Goal: Transaction & Acquisition: Purchase product/service

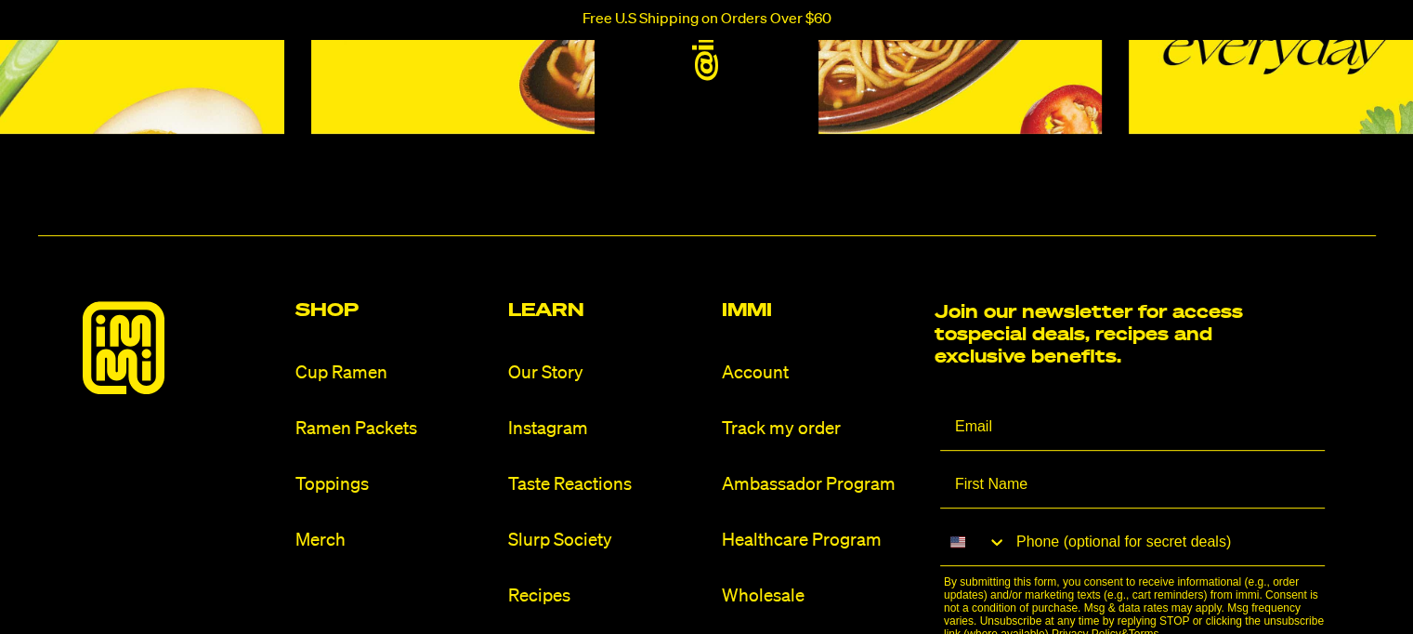
scroll to position [743, 0]
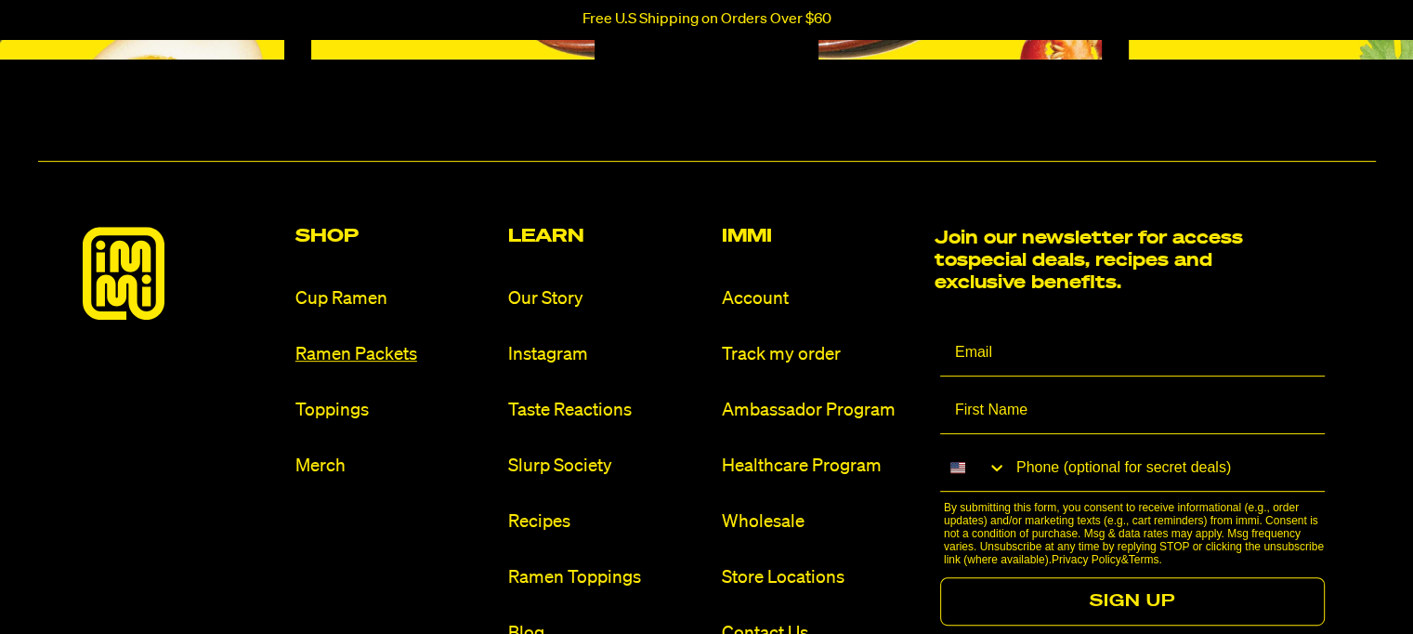
click at [323, 347] on link "Ramen Packets" at bounding box center [394, 354] width 198 height 25
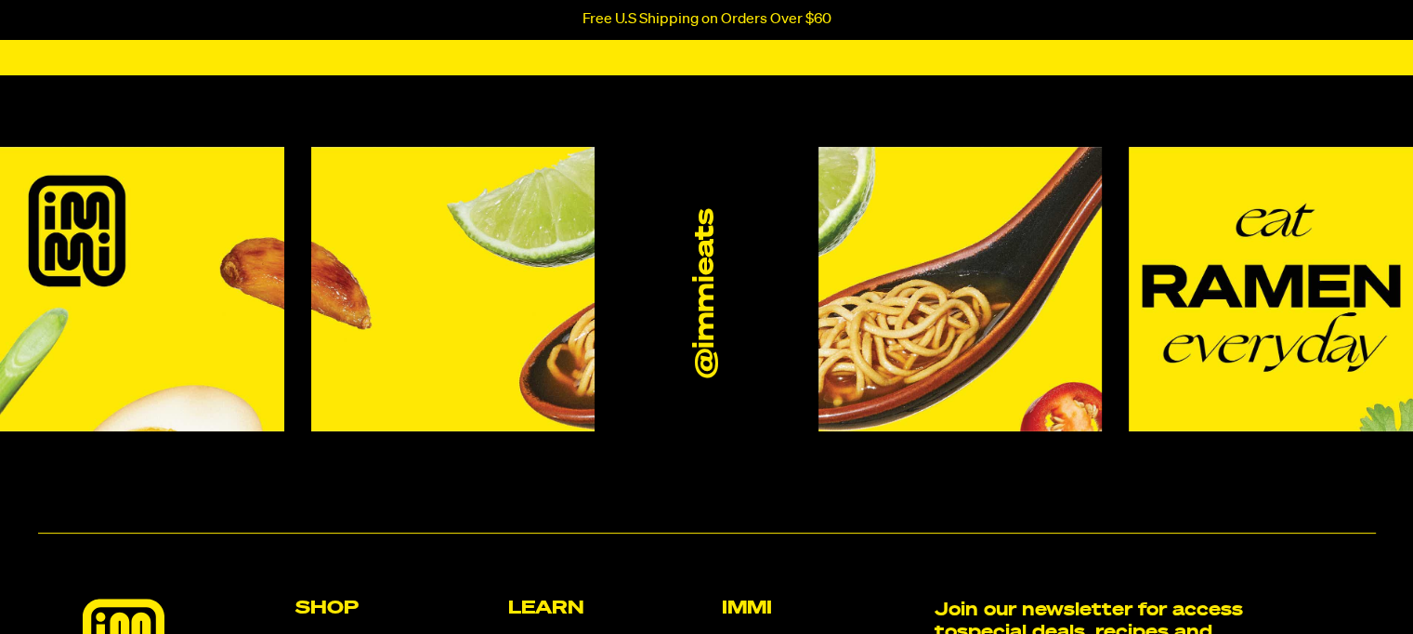
scroll to position [743, 0]
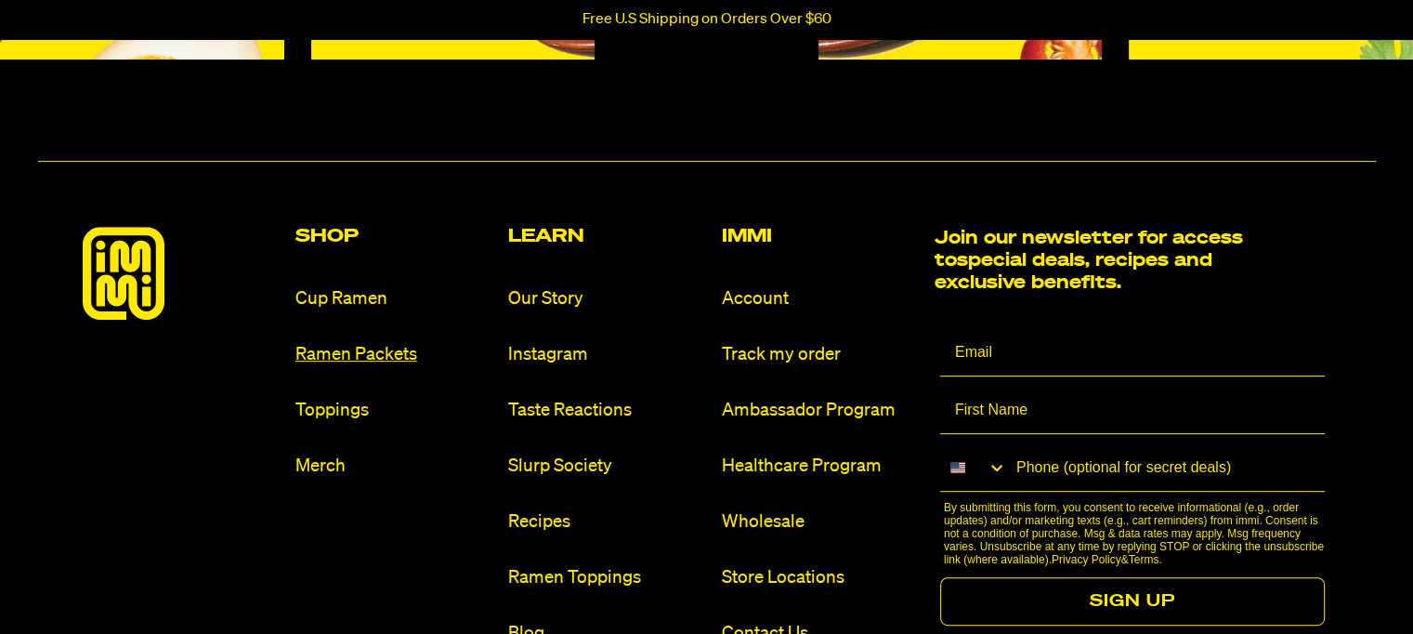
click at [355, 349] on link "Ramen Packets" at bounding box center [394, 354] width 198 height 25
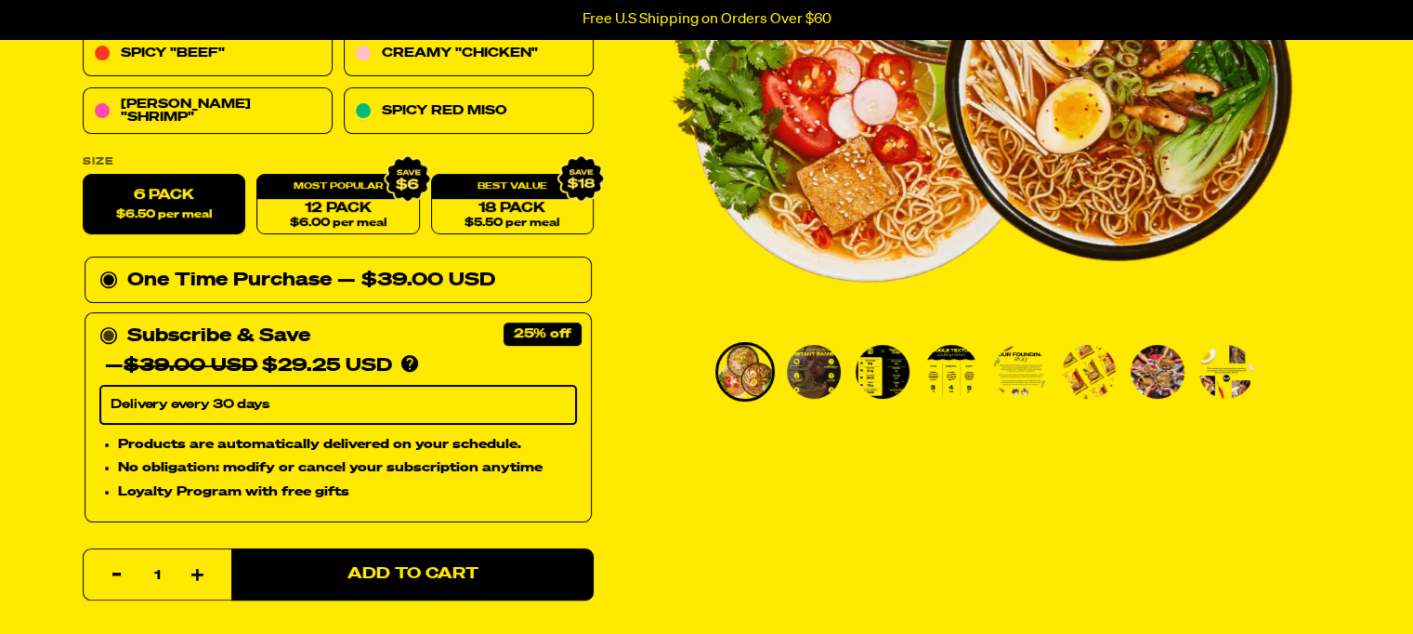
scroll to position [465, 0]
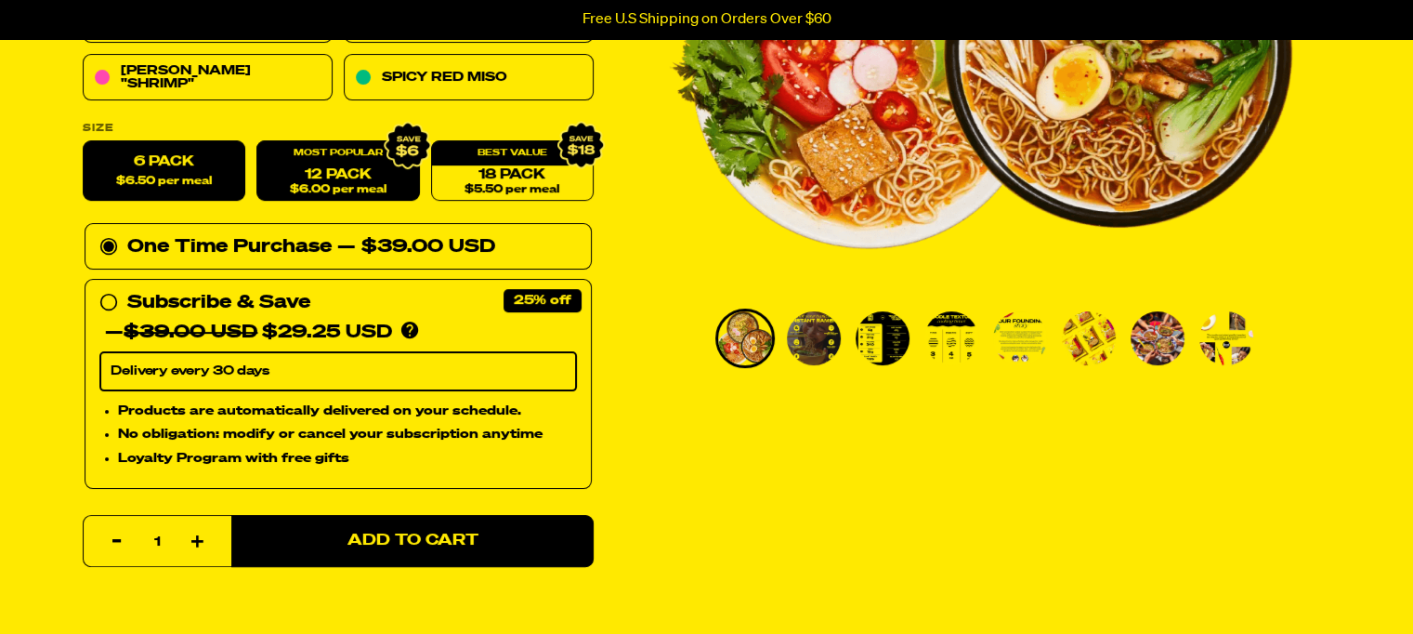
click at [338, 155] on div "12 Pack $6.00 per meal" at bounding box center [337, 171] width 163 height 60
click at [334, 172] on link "12 Pack $6.00 per meal" at bounding box center [337, 171] width 163 height 60
radio input "false"
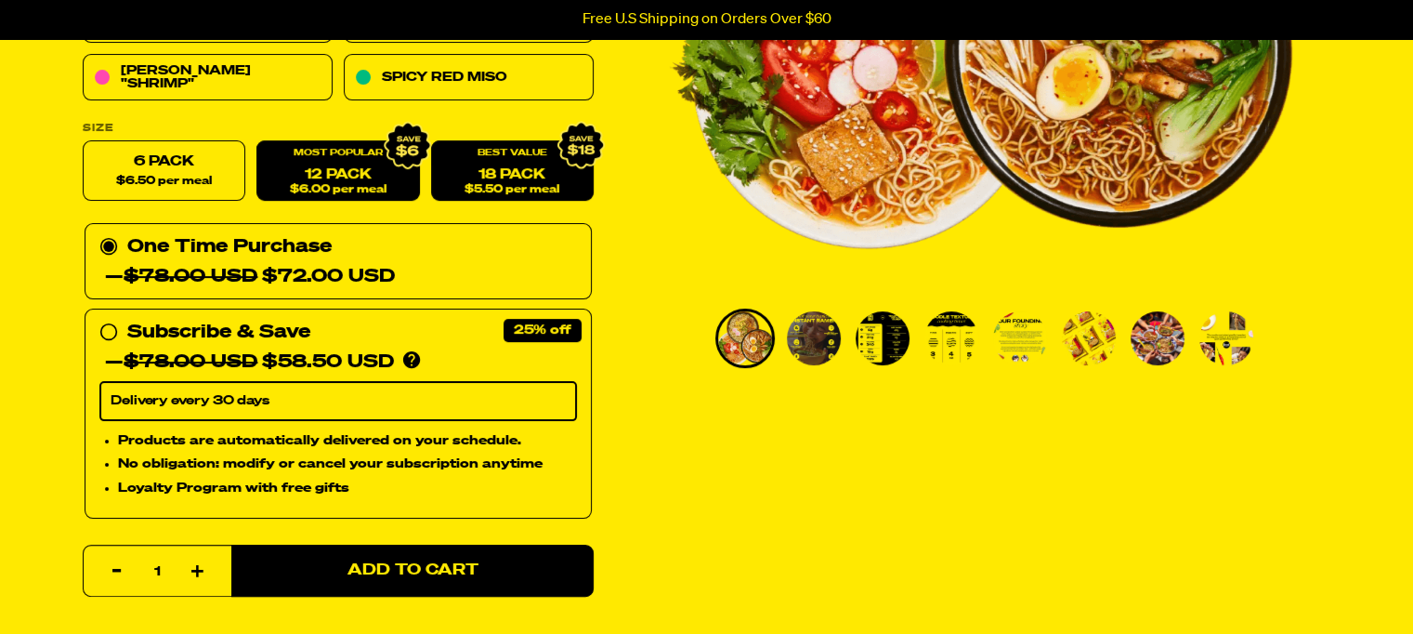
click at [474, 176] on link "18 Pack $5.50 per meal" at bounding box center [511, 171] width 163 height 60
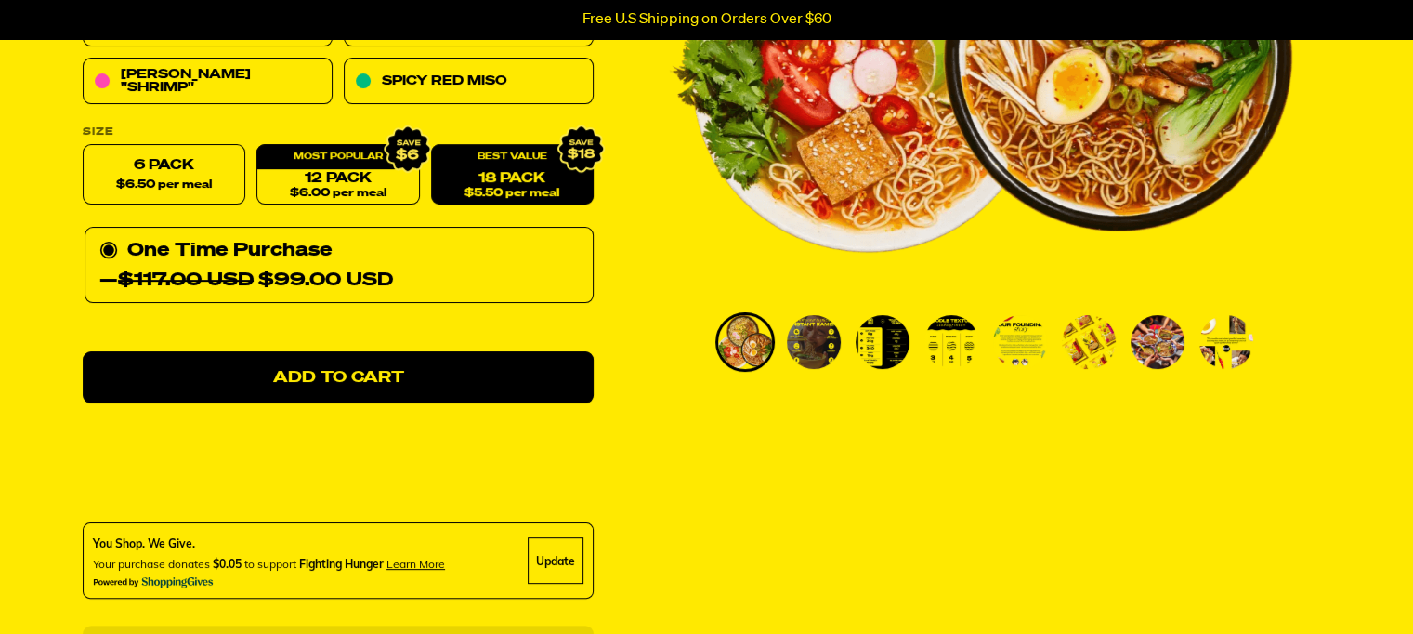
scroll to position [372, 0]
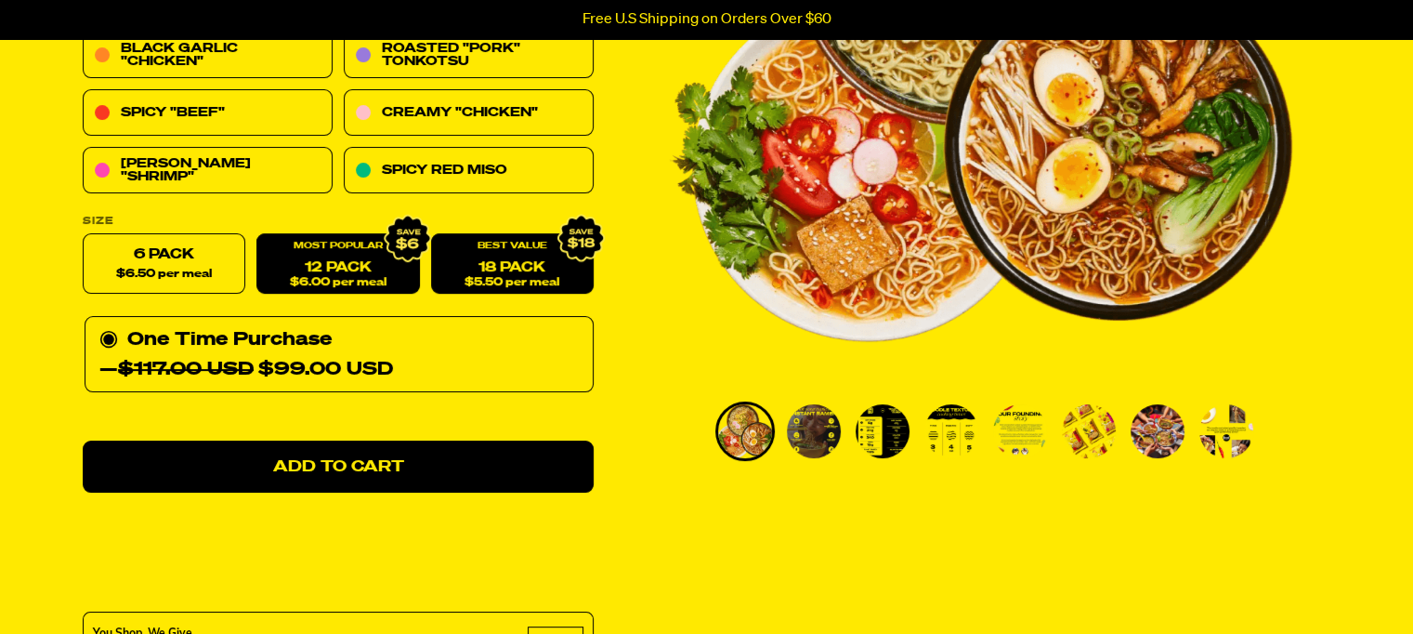
click at [342, 272] on link "12 Pack $6.00 per meal" at bounding box center [337, 264] width 163 height 60
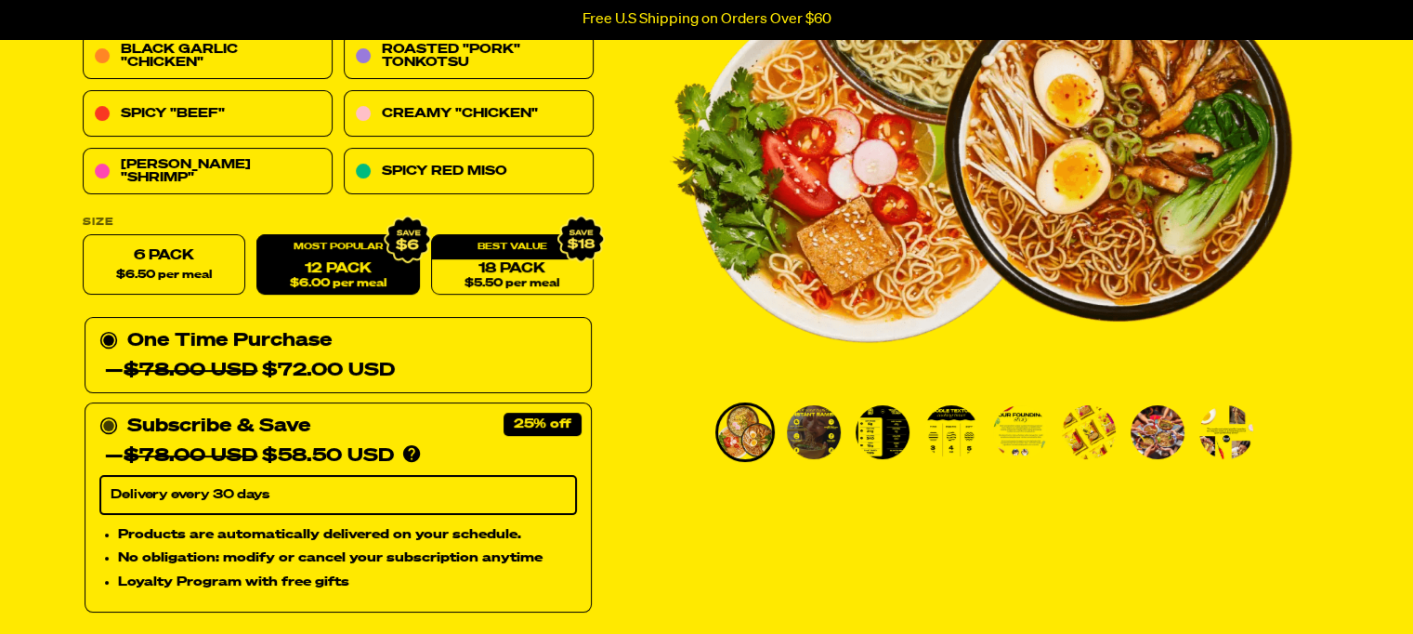
scroll to position [279, 0]
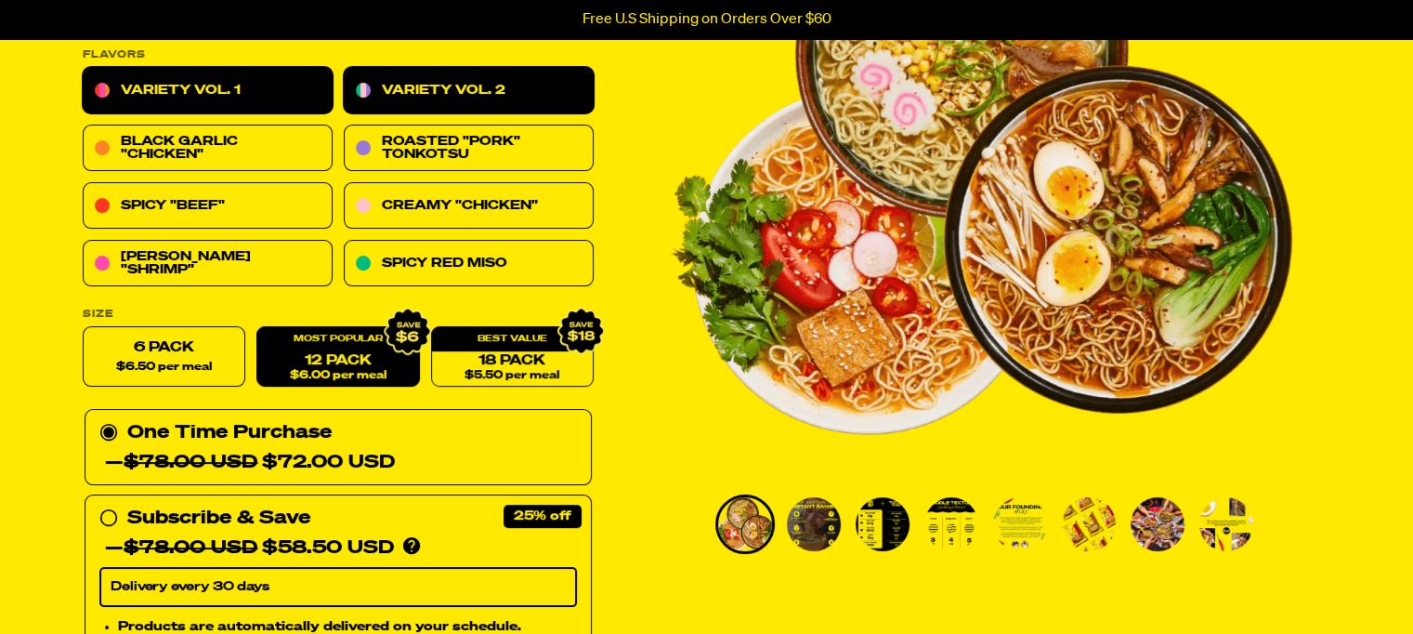
click at [407, 95] on link "Variety Vol. 2" at bounding box center [469, 91] width 250 height 46
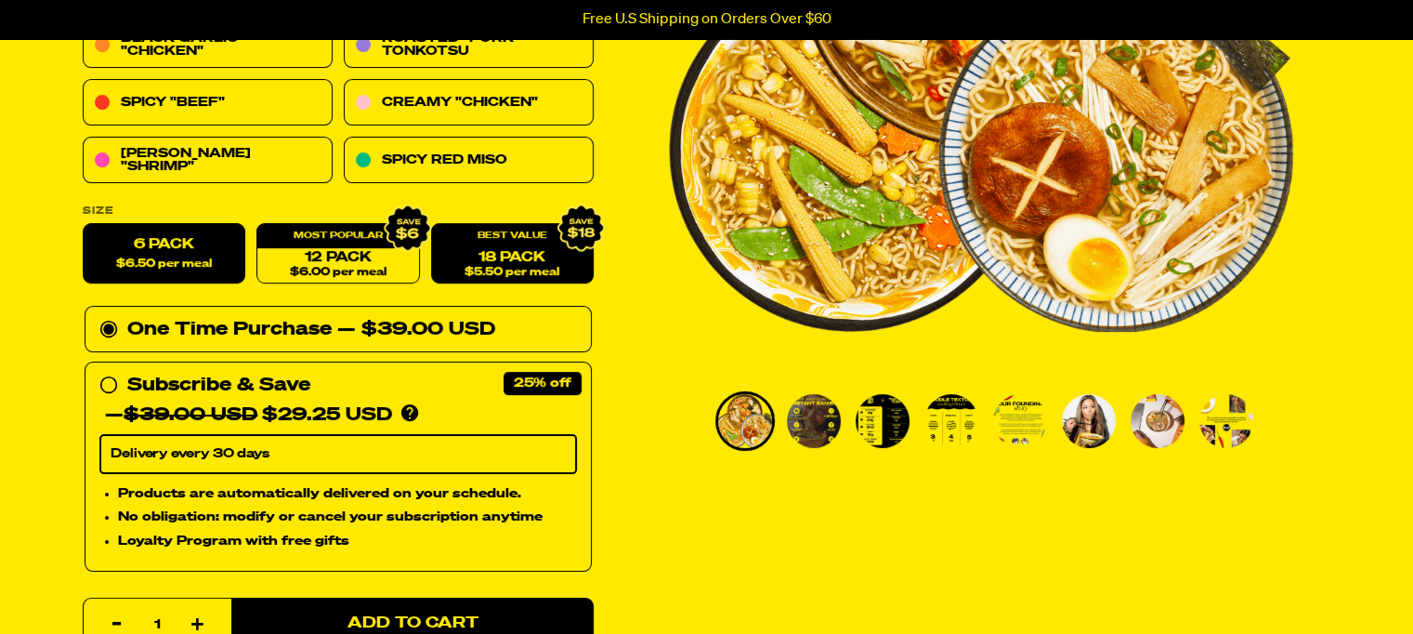
scroll to position [557, 0]
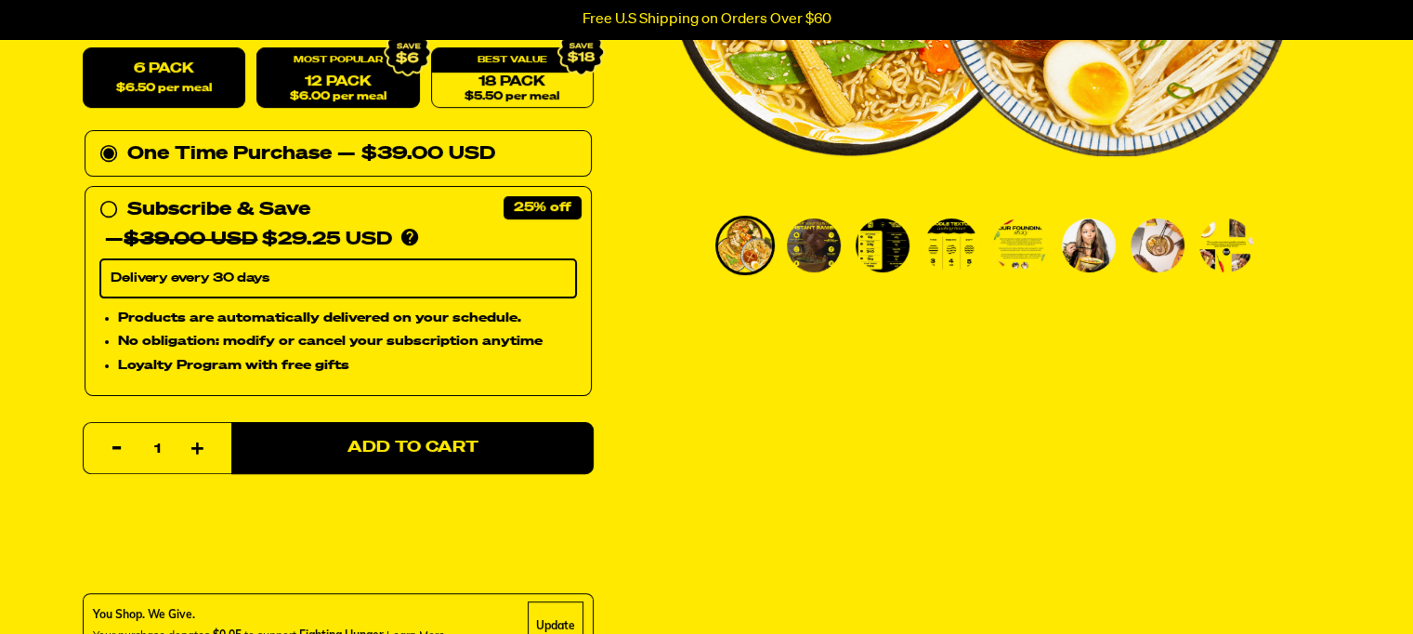
click at [357, 98] on span "$6.00 per meal" at bounding box center [337, 97] width 97 height 12
radio input "false"
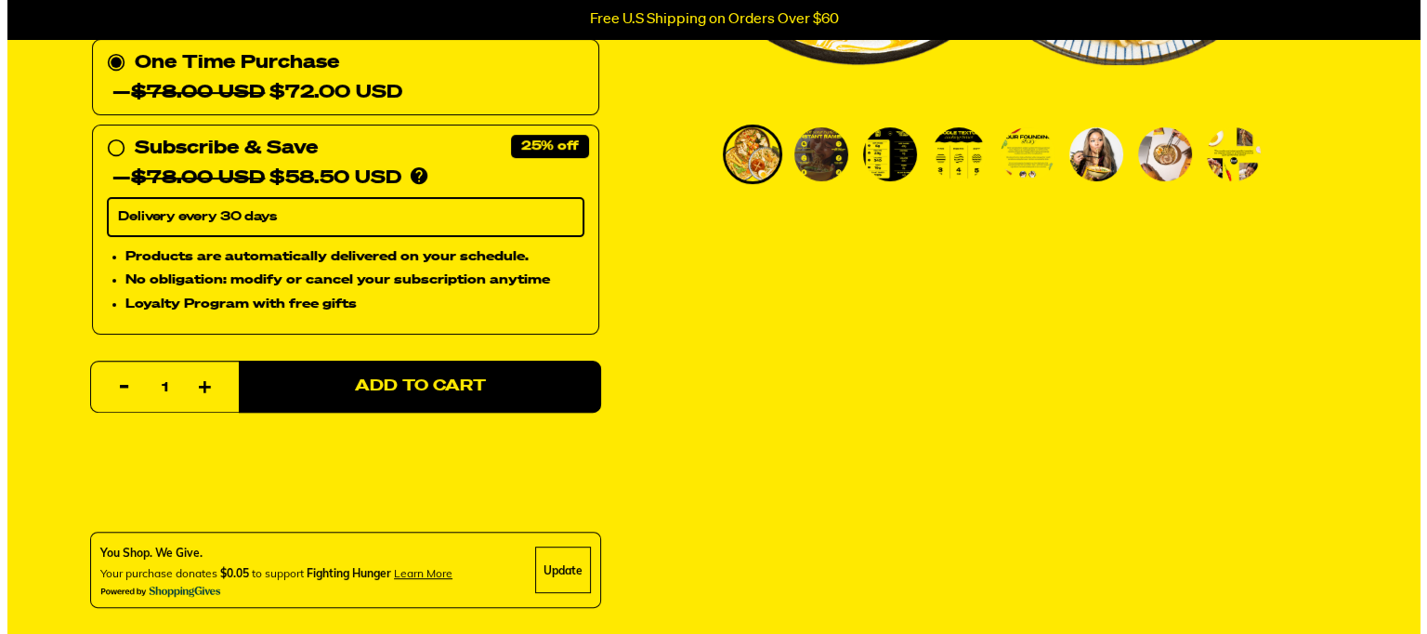
scroll to position [743, 0]
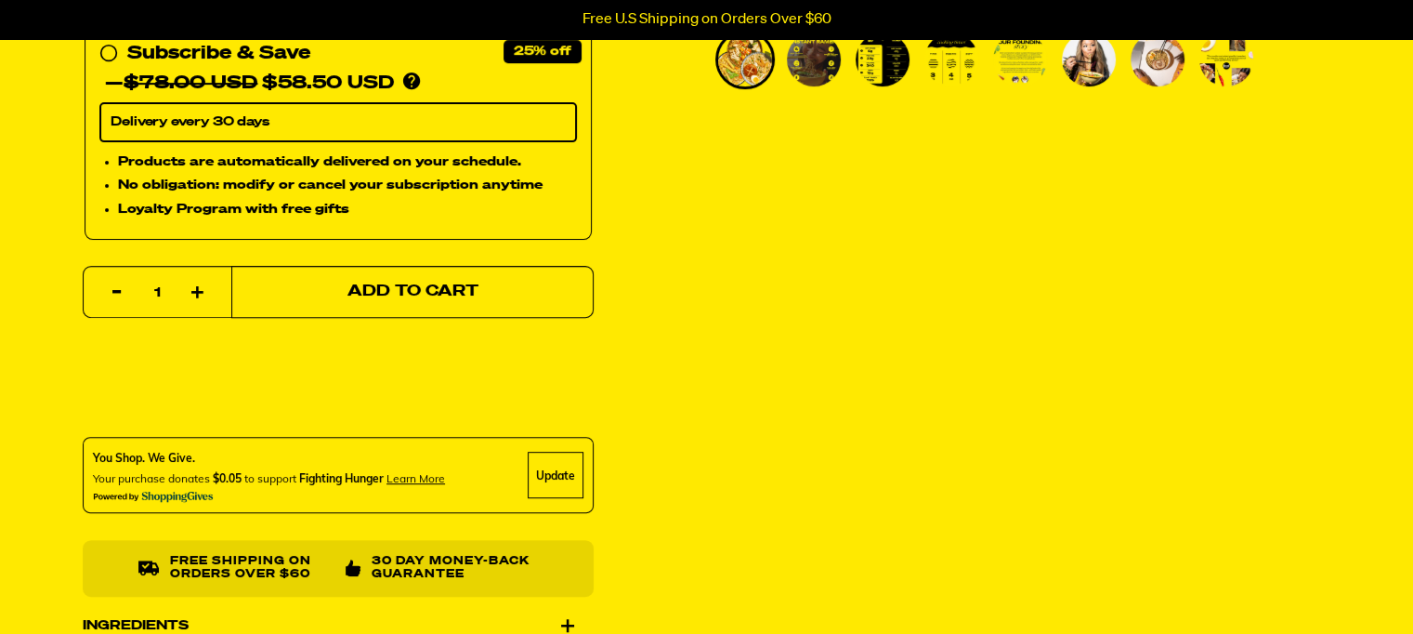
click at [402, 284] on span "Add to Cart" at bounding box center [412, 292] width 131 height 16
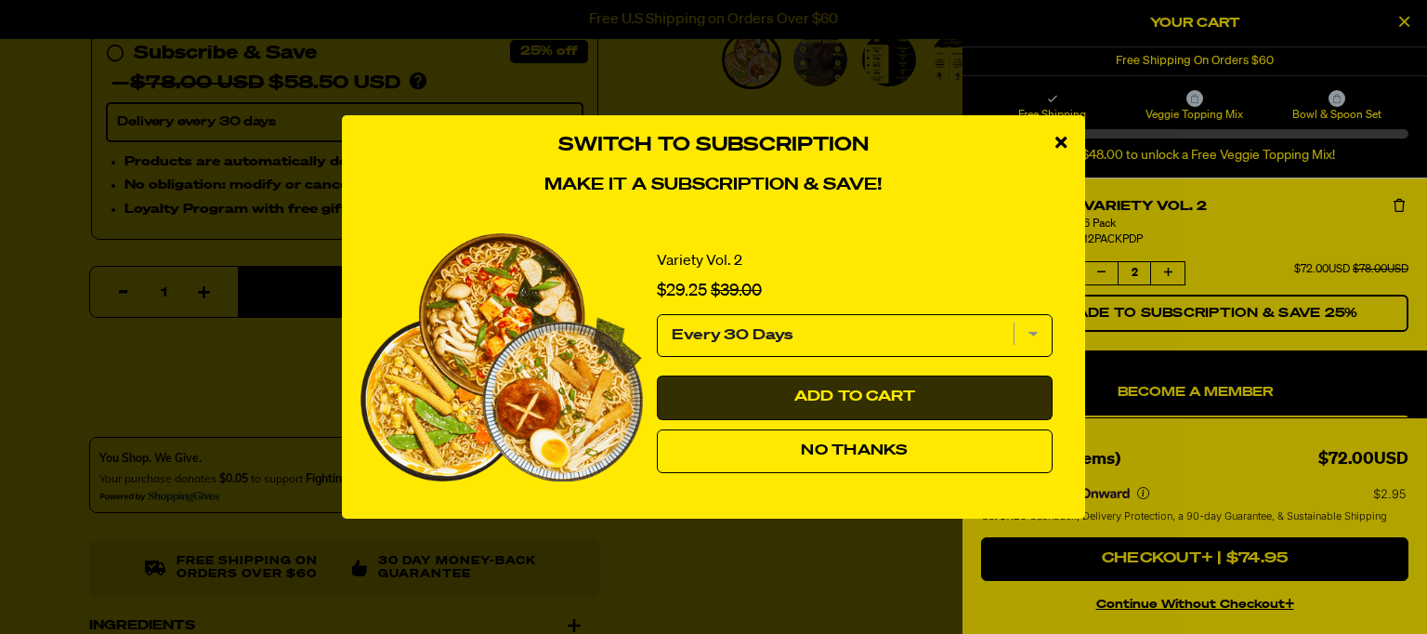
click at [858, 402] on span "Add to Cart" at bounding box center [855, 396] width 122 height 15
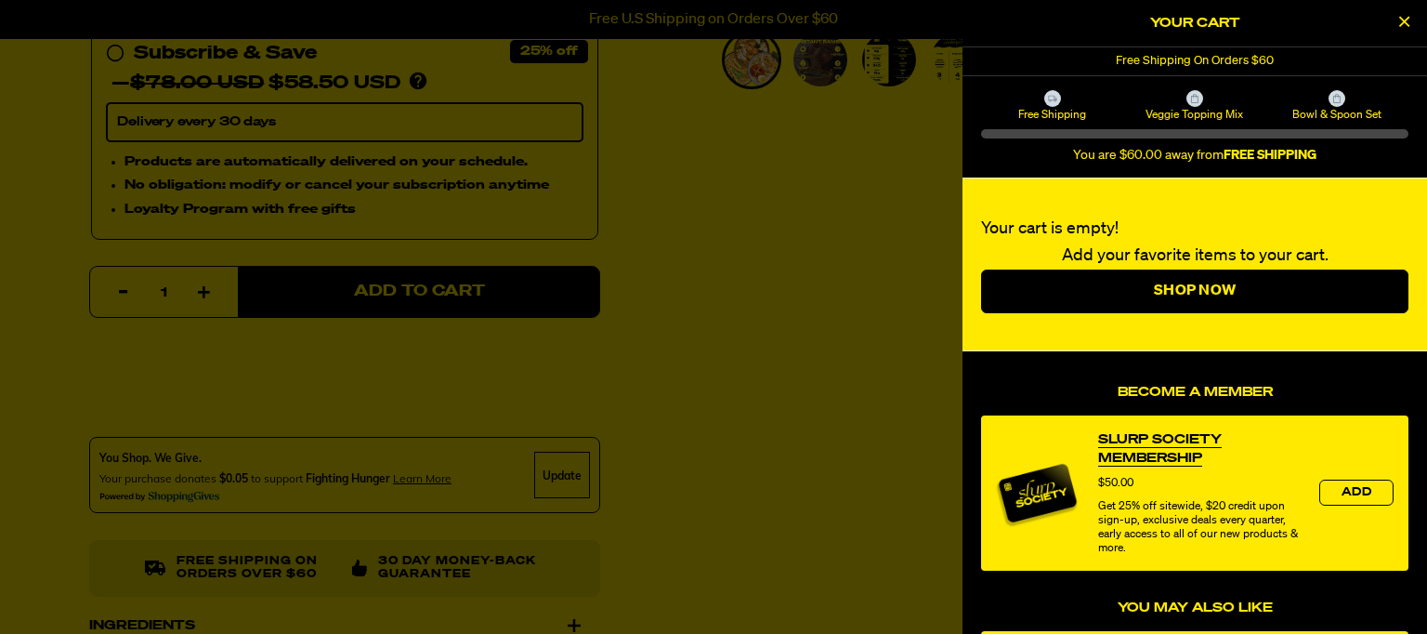
select select "Every 30 Days"
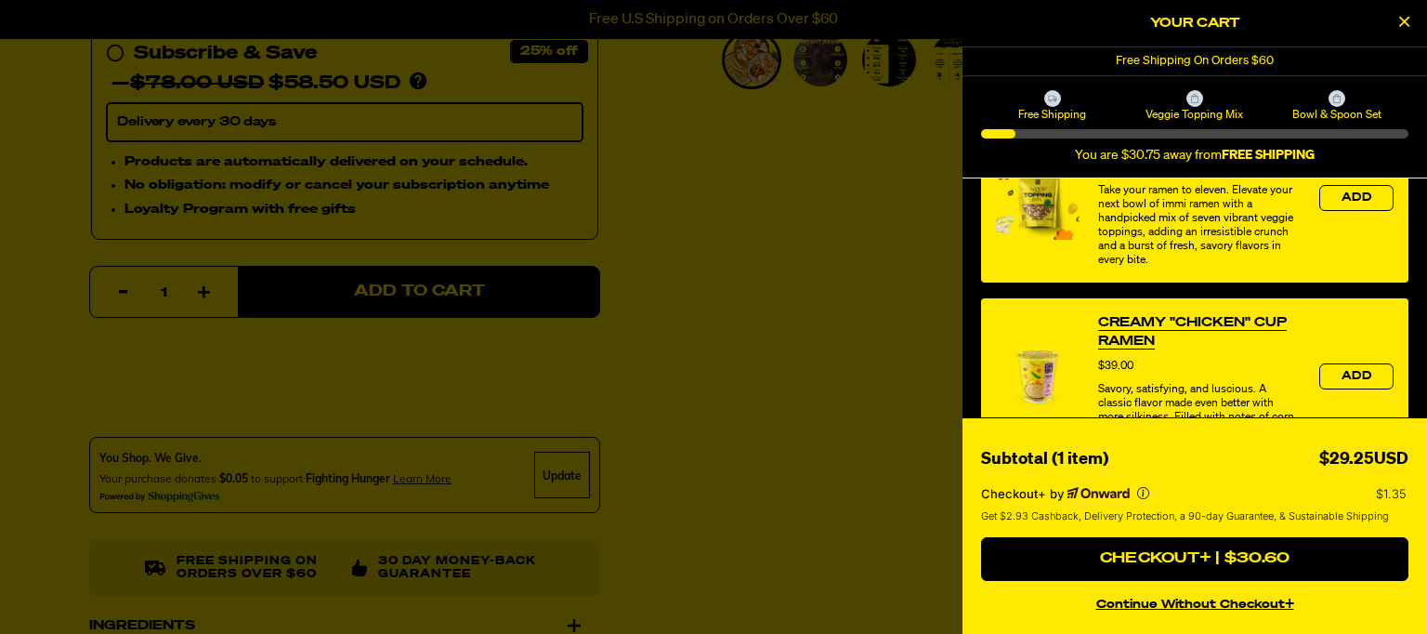
scroll to position [912, 0]
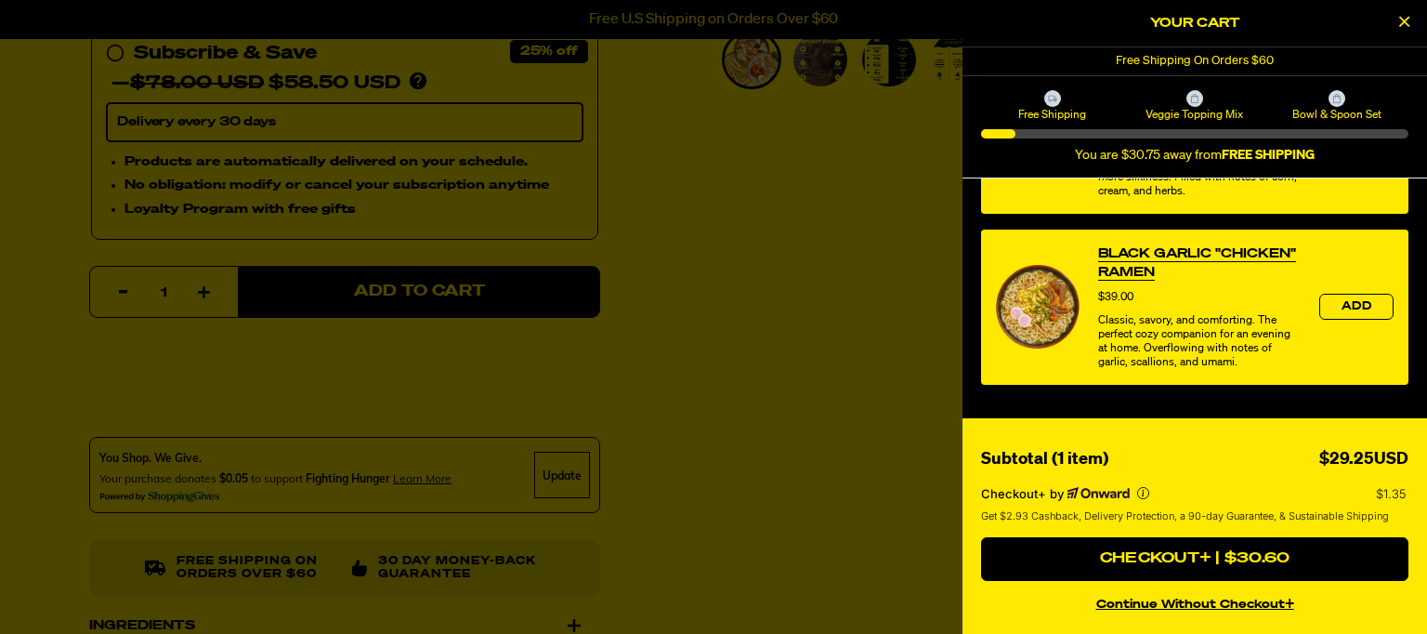
click at [1212, 597] on button "continue without Checkout+" at bounding box center [1194, 601] width 427 height 27
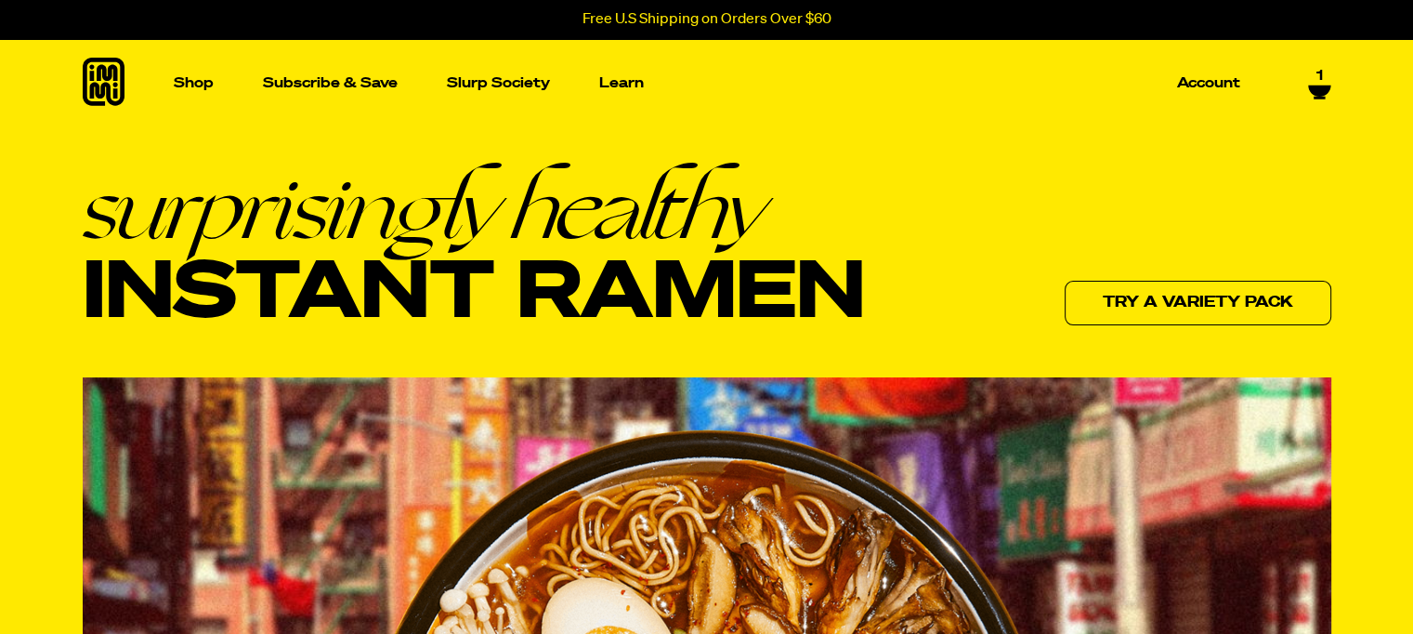
click at [1320, 85] on icon at bounding box center [1319, 90] width 22 height 11
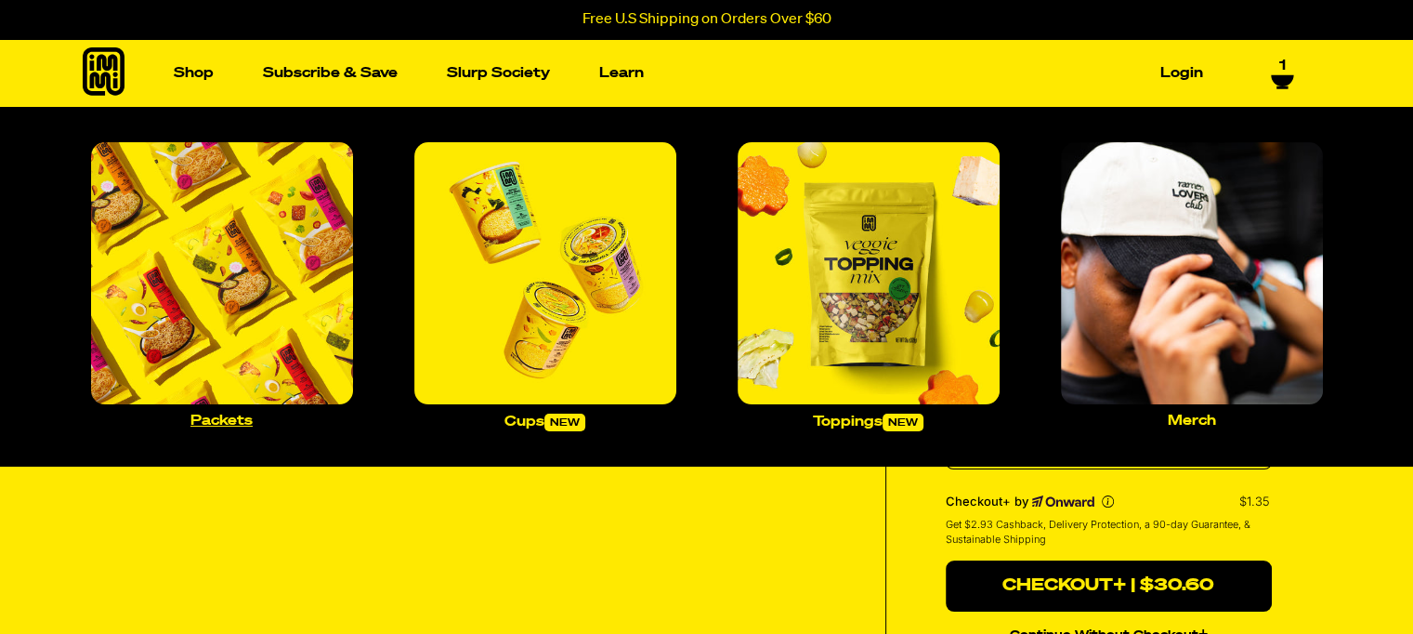
click at [237, 215] on img "Main navigation" at bounding box center [222, 273] width 262 height 262
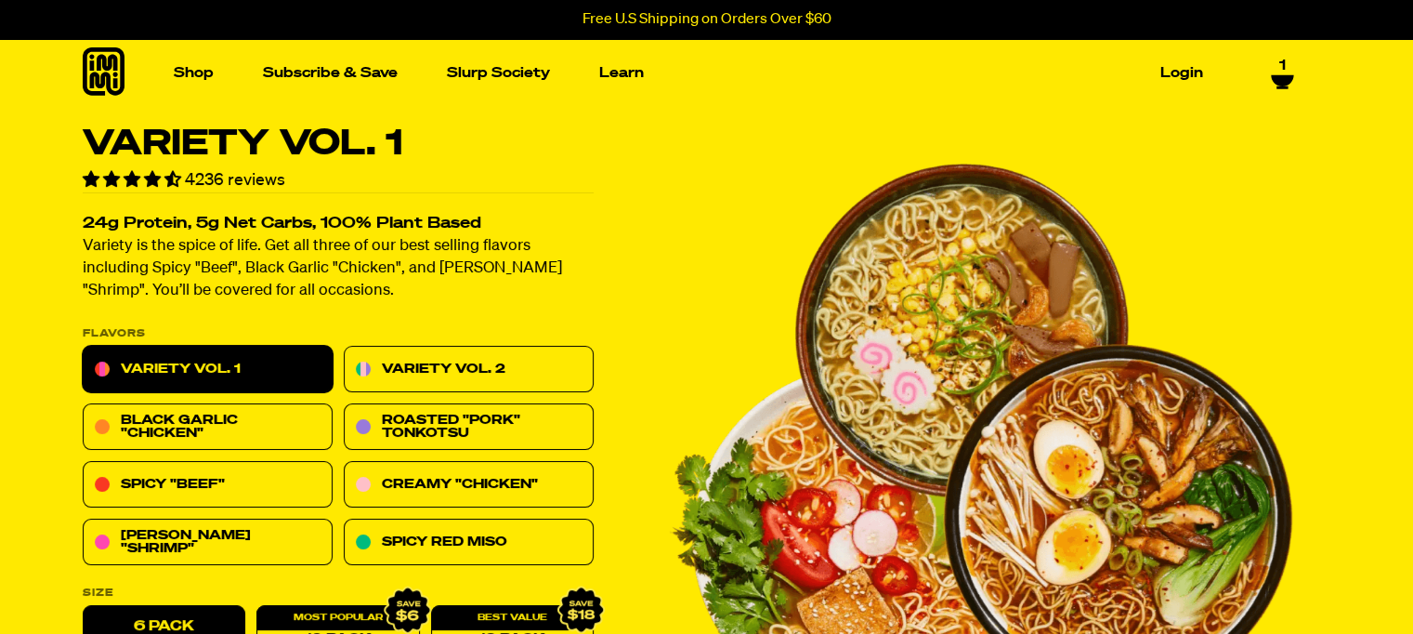
scroll to position [186, 0]
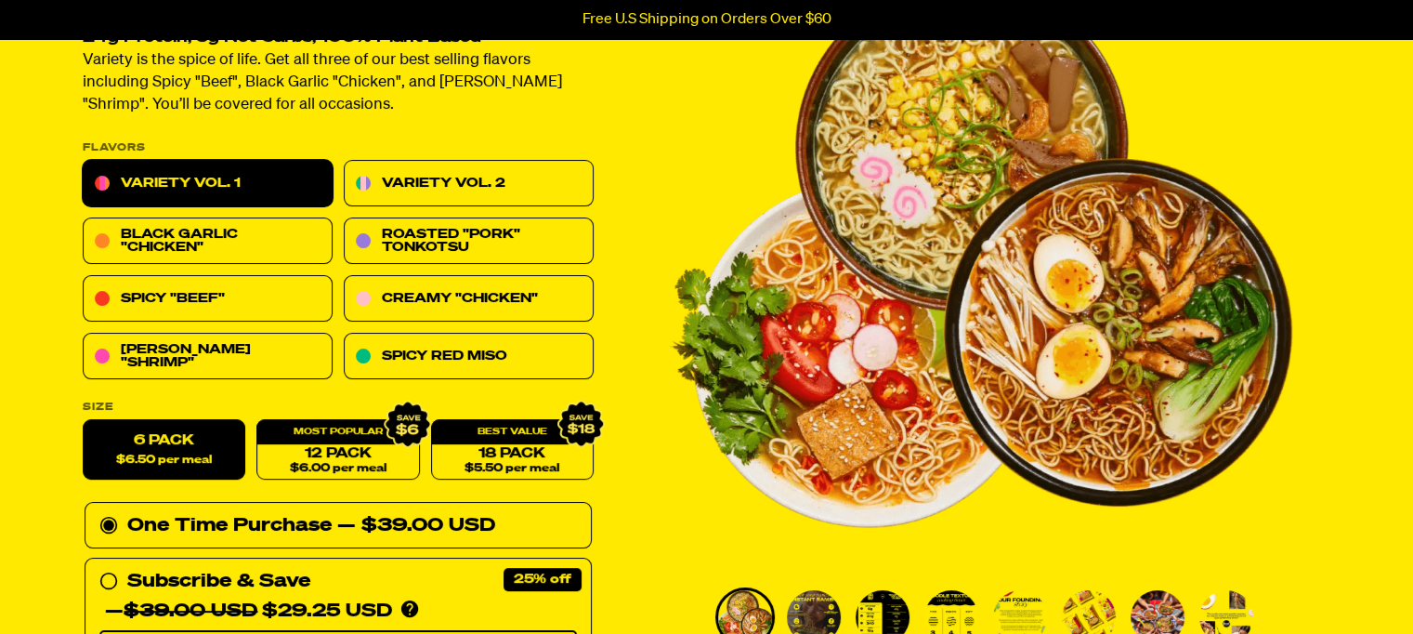
select select "Every 30 Days"
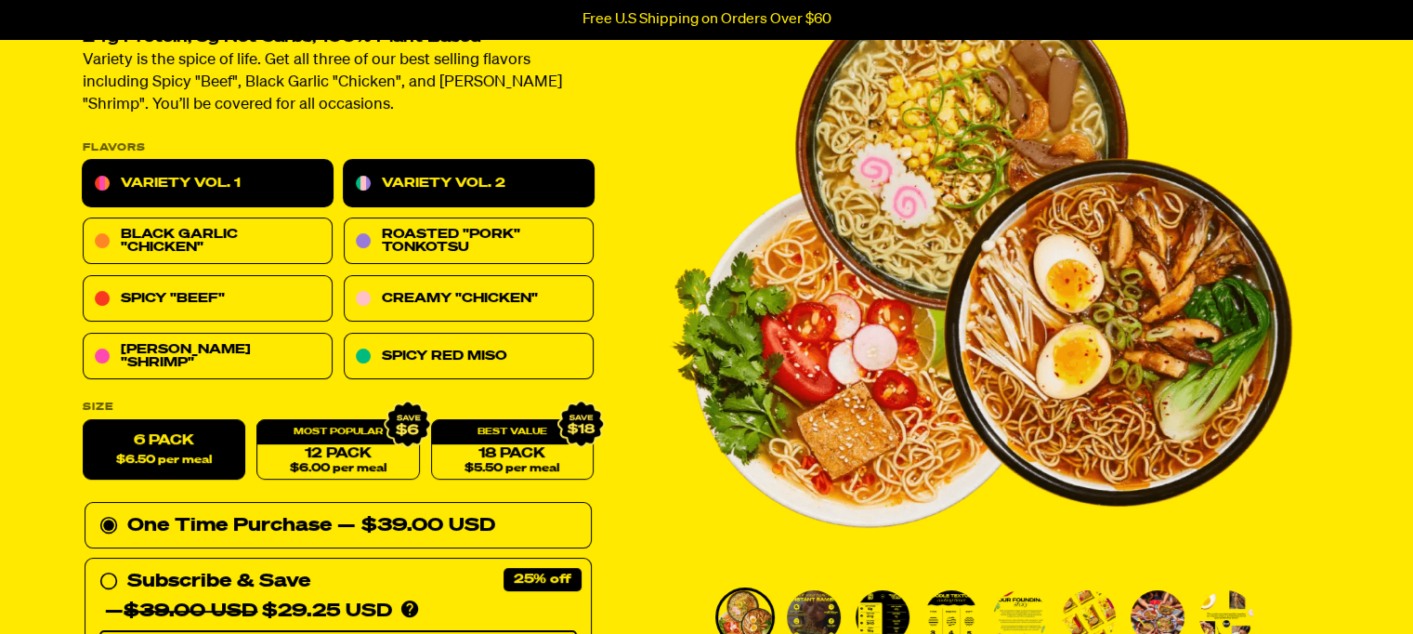
click at [504, 178] on link "Variety Vol. 2" at bounding box center [469, 184] width 250 height 46
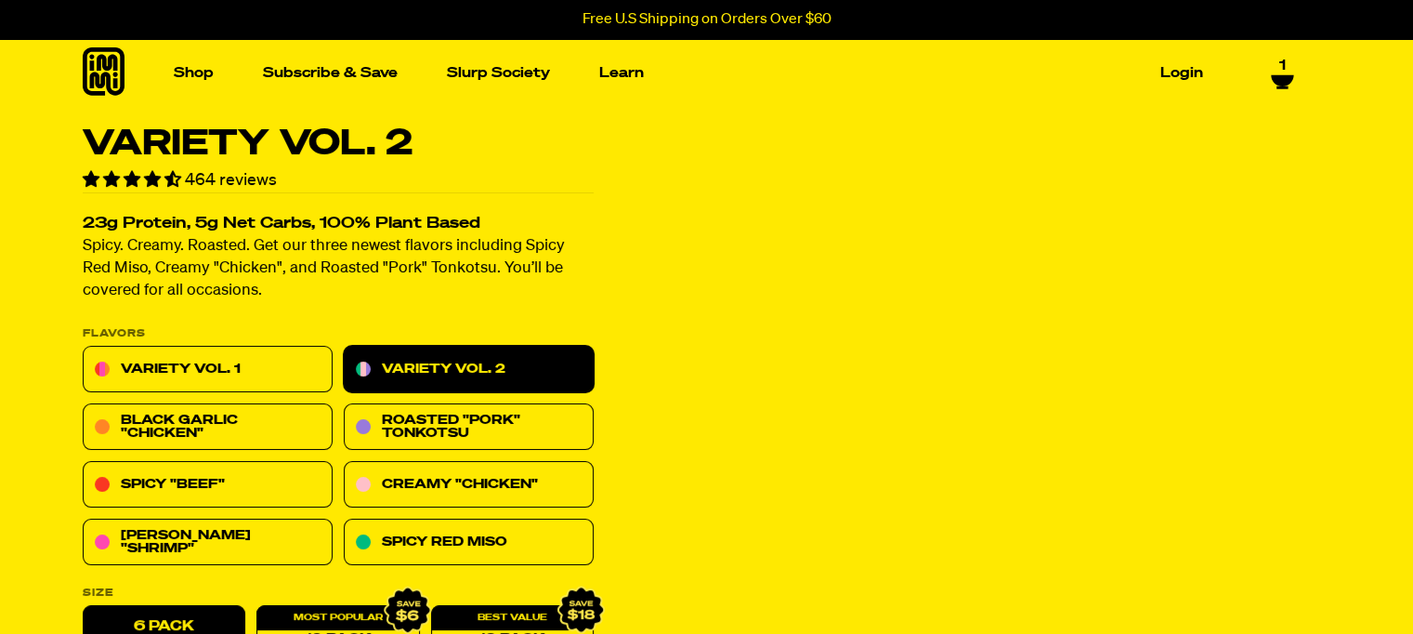
select select "Every 30 Days"
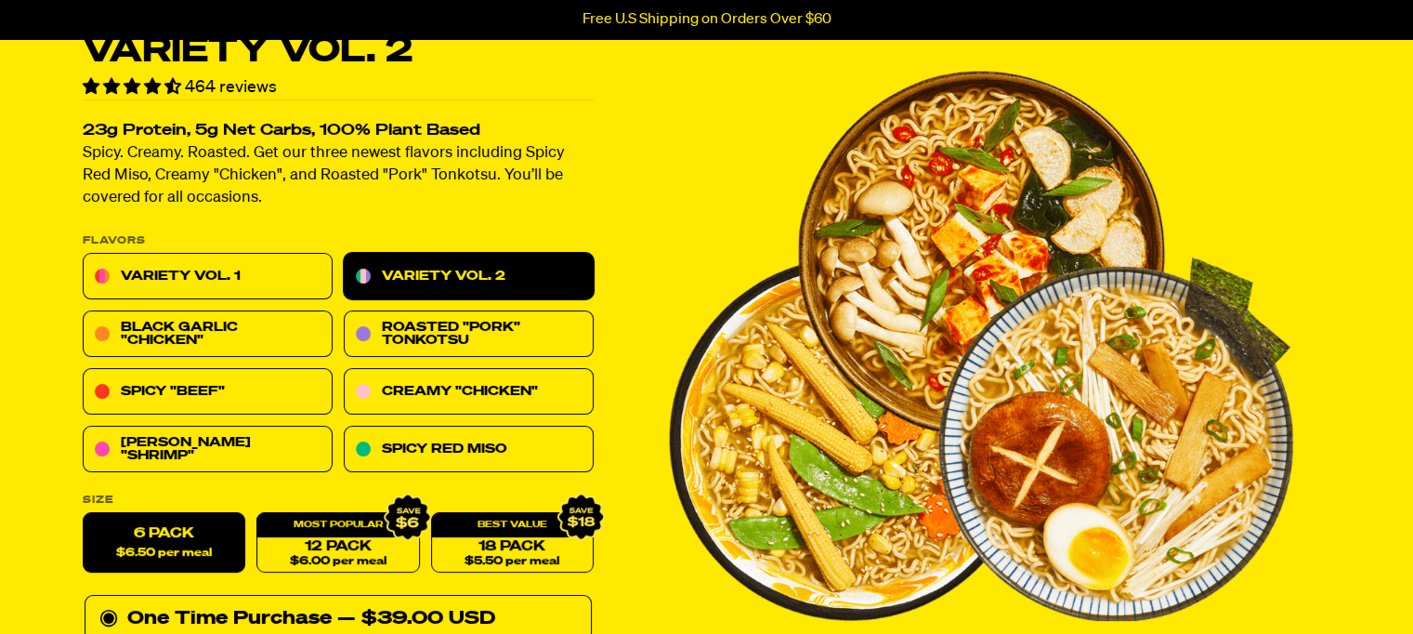
scroll to position [279, 0]
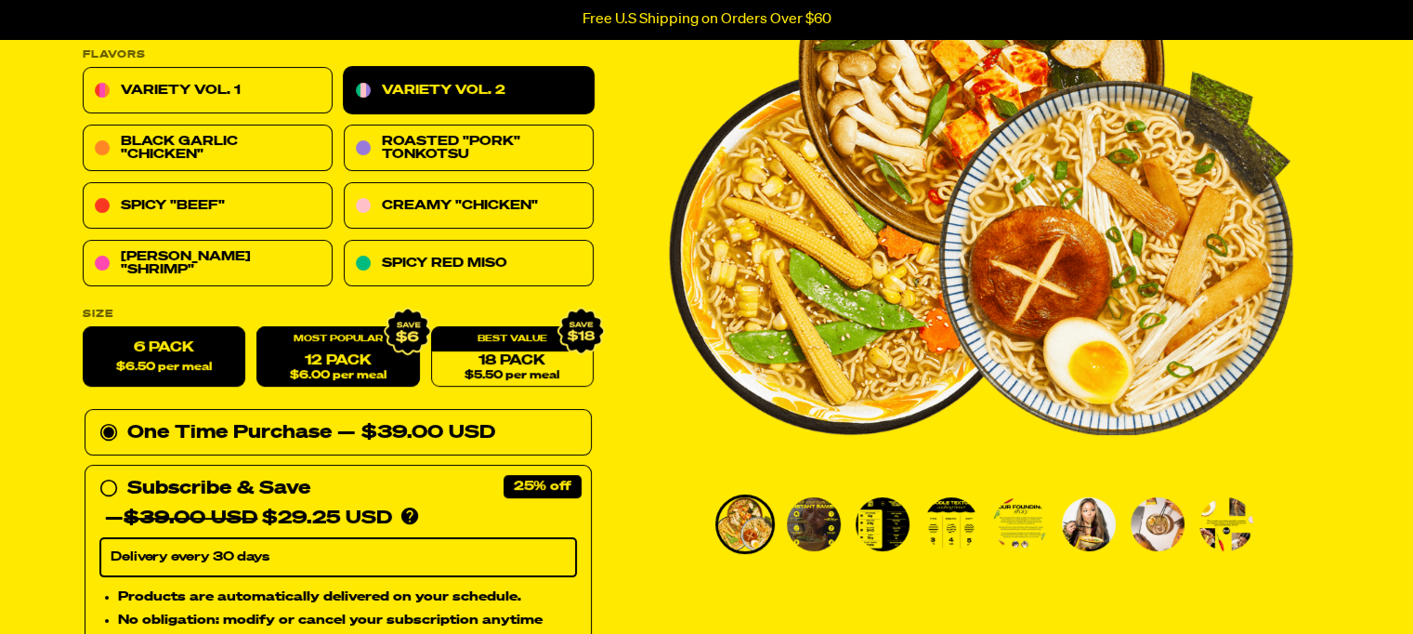
click at [330, 361] on link "12 Pack $6.00 per meal" at bounding box center [337, 357] width 163 height 60
radio input "false"
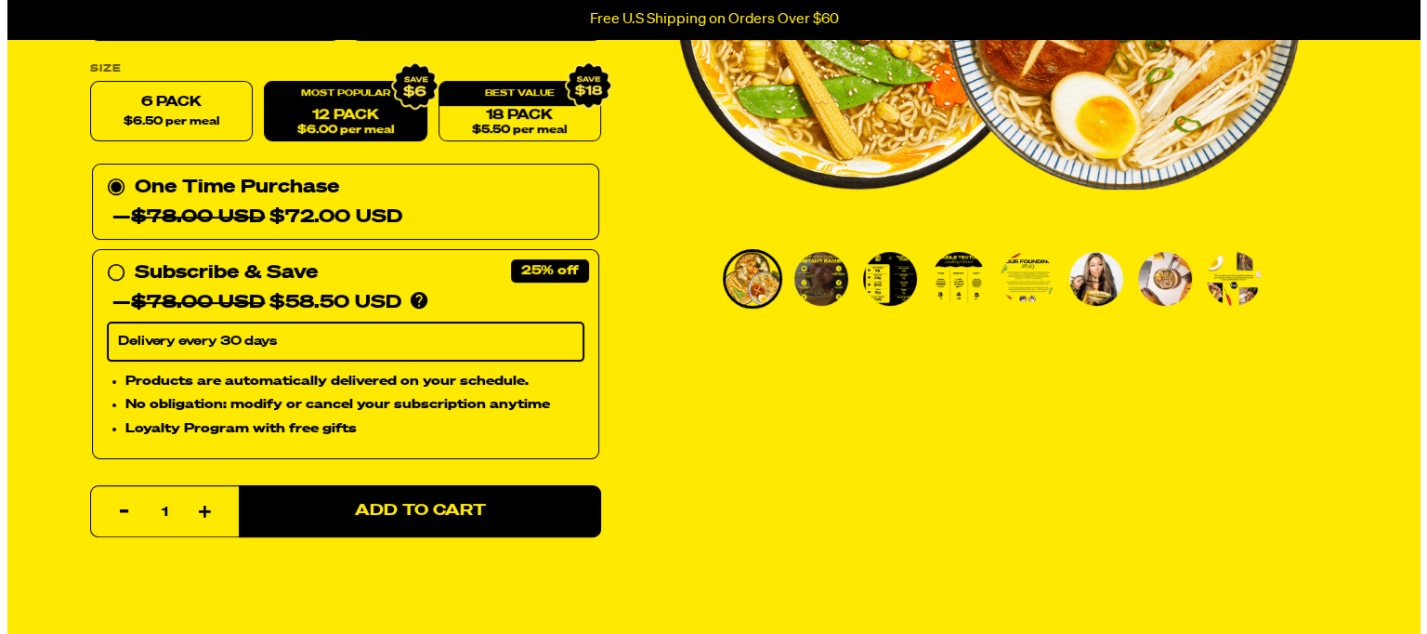
scroll to position [557, 0]
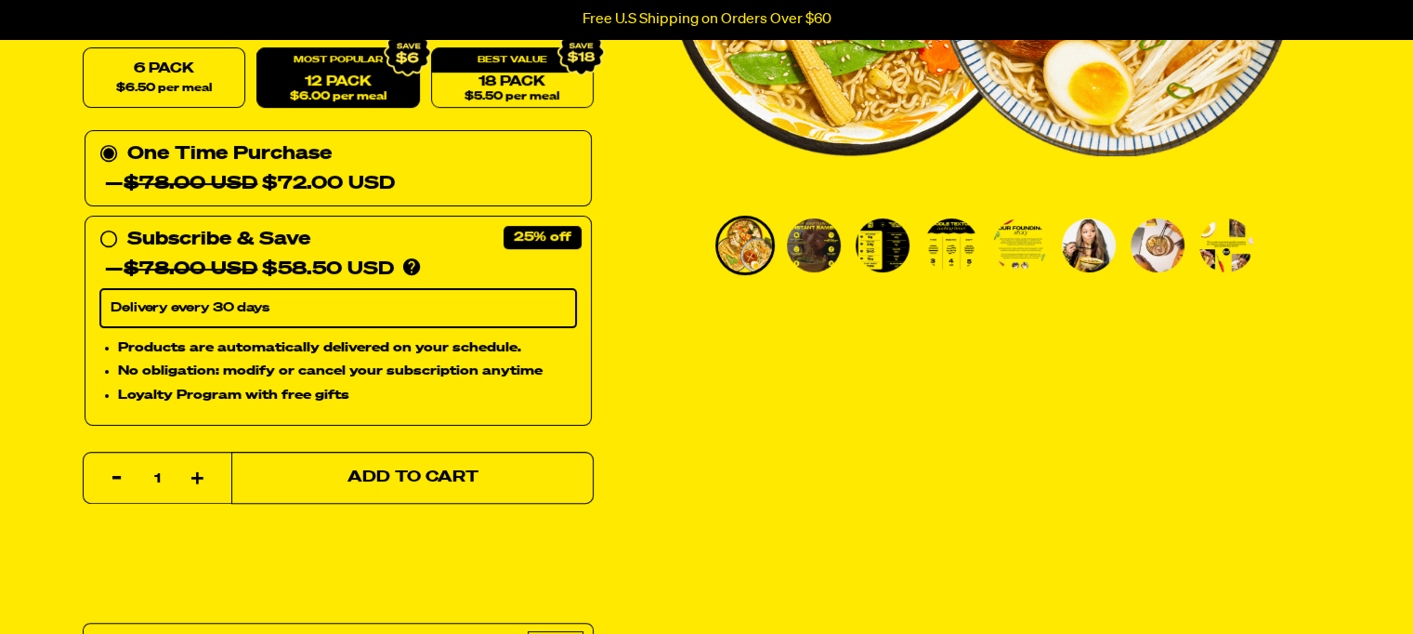
click at [387, 476] on span "Add to Cart" at bounding box center [412, 478] width 131 height 16
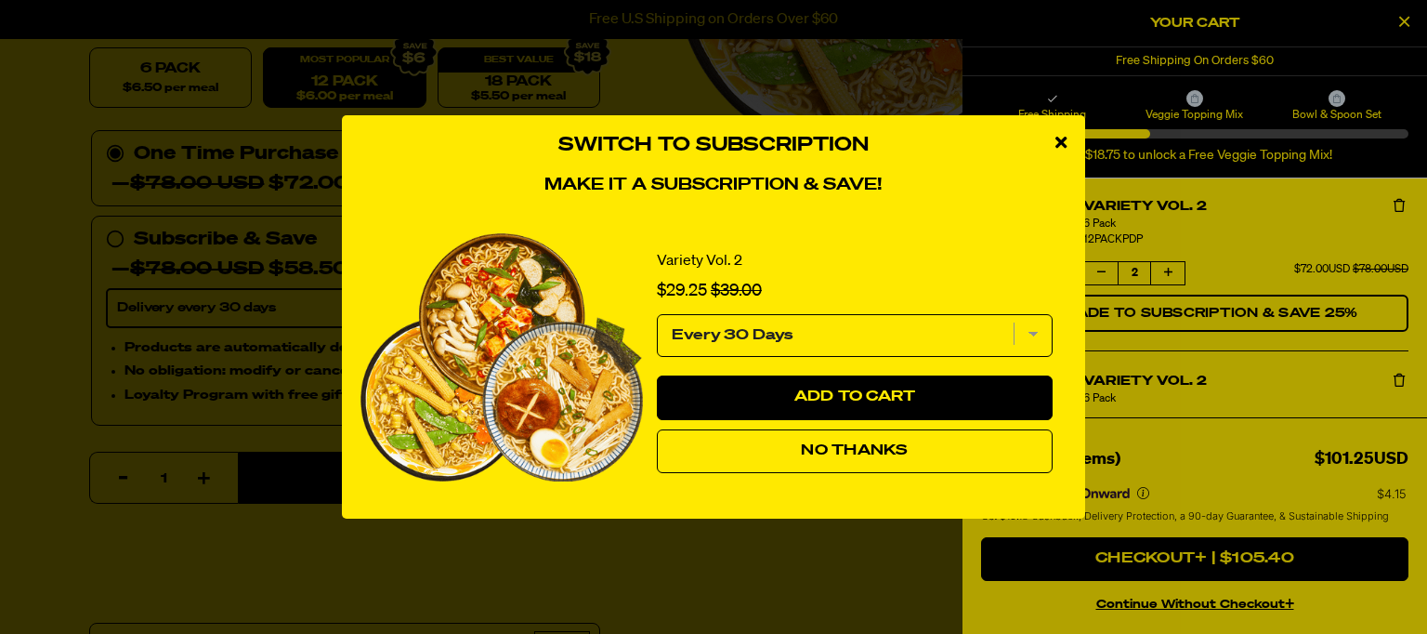
click at [855, 449] on span "No Thanks" at bounding box center [854, 450] width 107 height 15
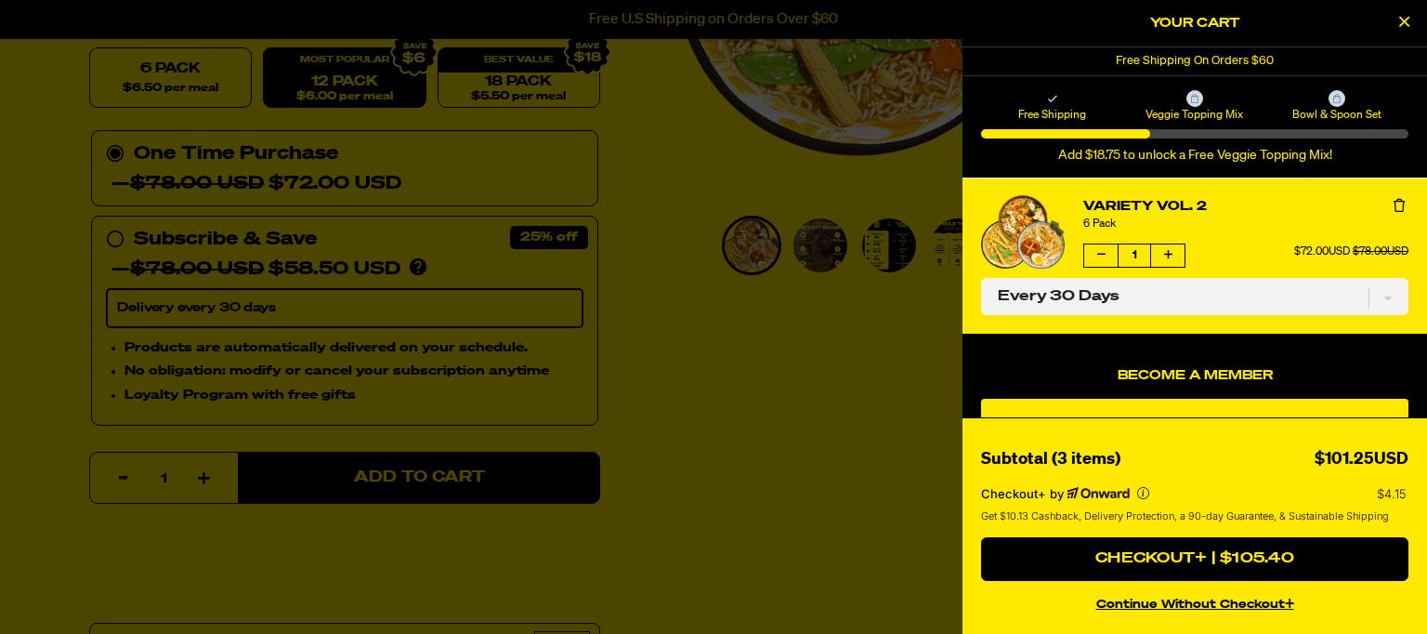
scroll to position [0, 0]
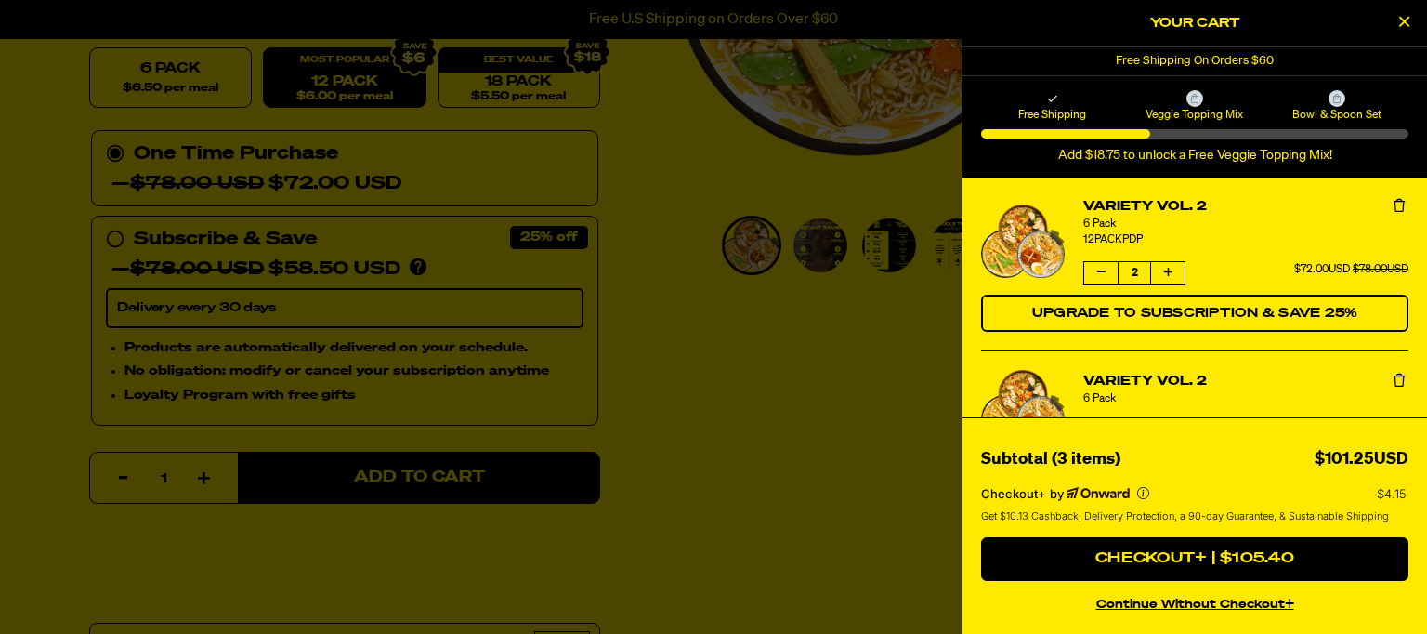
click at [1394, 379] on icon "Remove Variety Vol. 2" at bounding box center [1399, 379] width 11 height 13
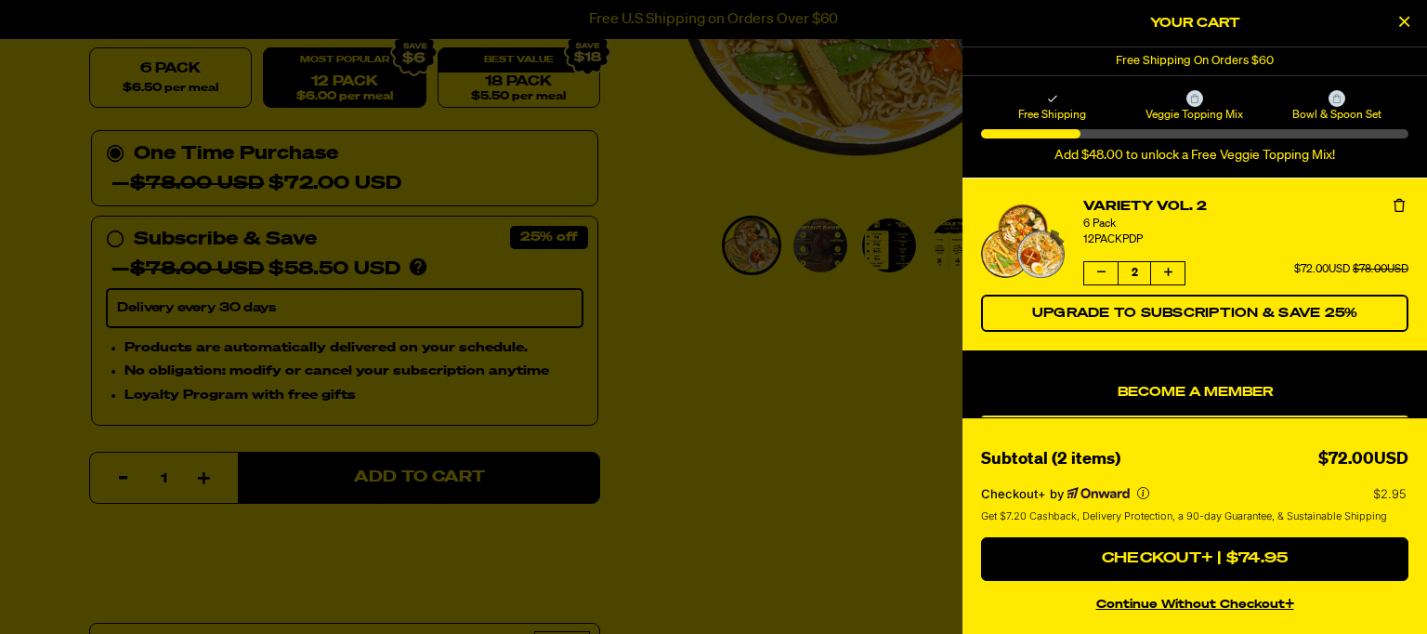
click at [1197, 599] on button "continue without Checkout+" at bounding box center [1194, 601] width 427 height 27
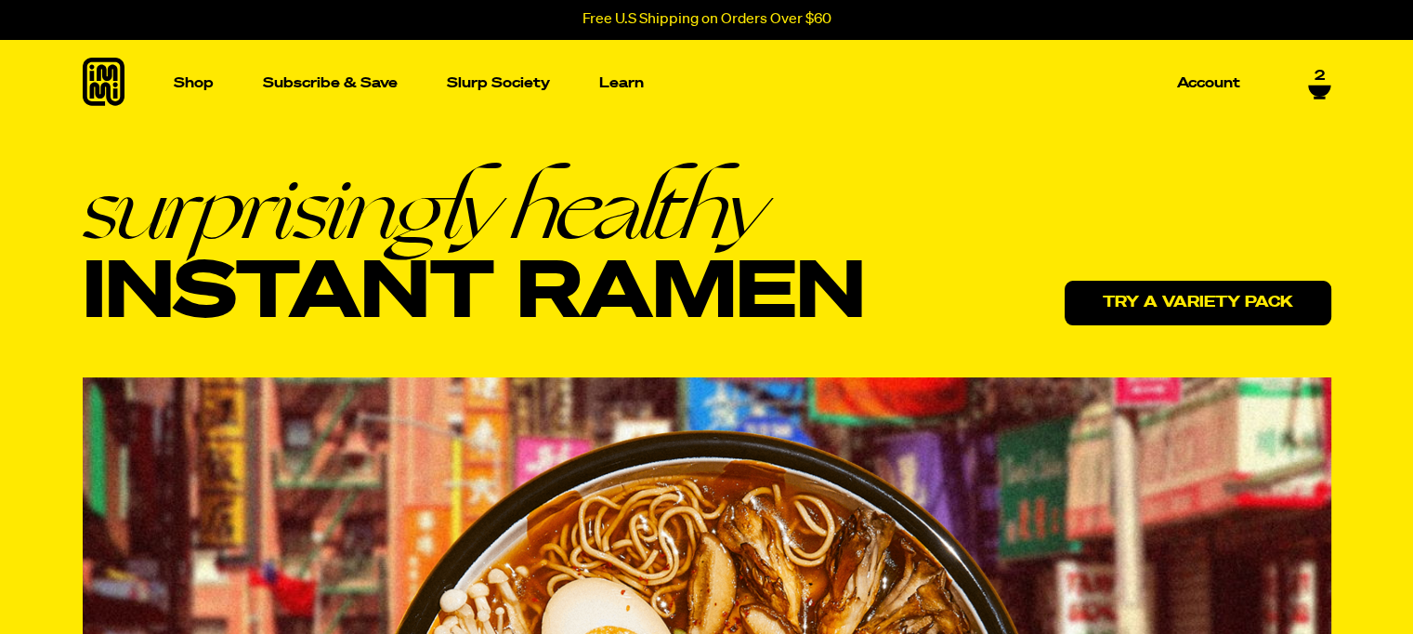
click at [1186, 306] on link "Try a variety pack" at bounding box center [1198, 303] width 267 height 45
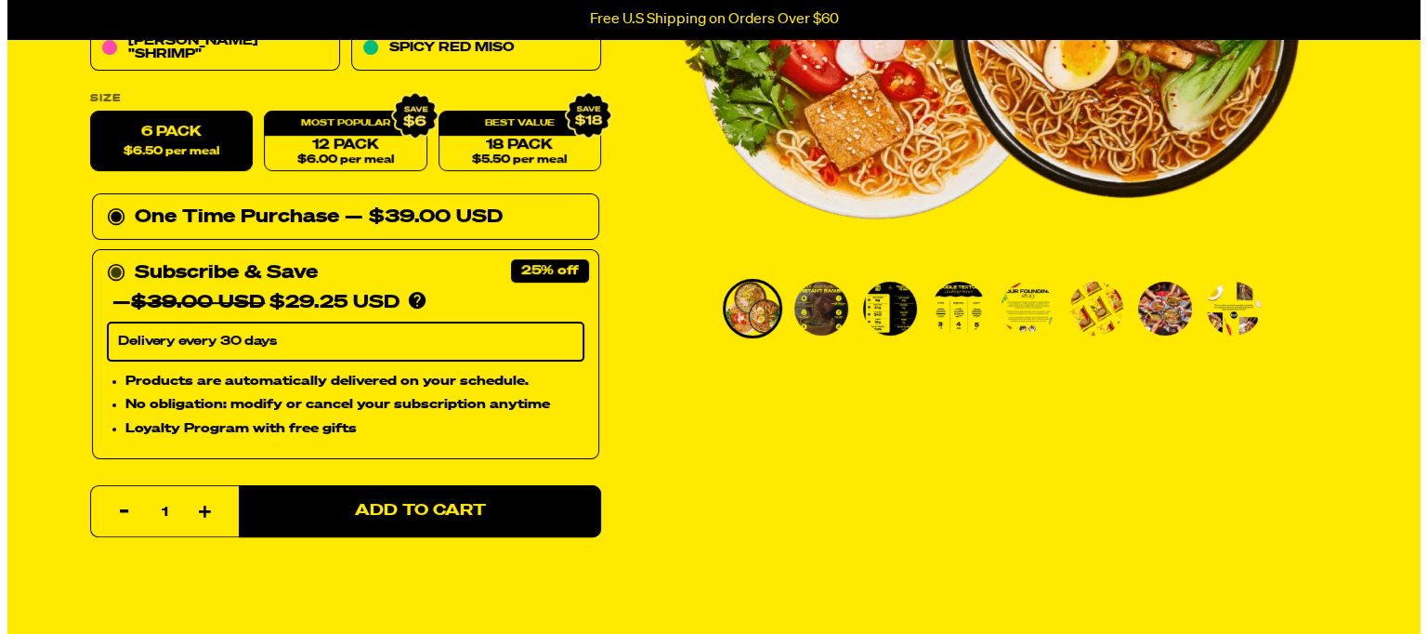
scroll to position [557, 0]
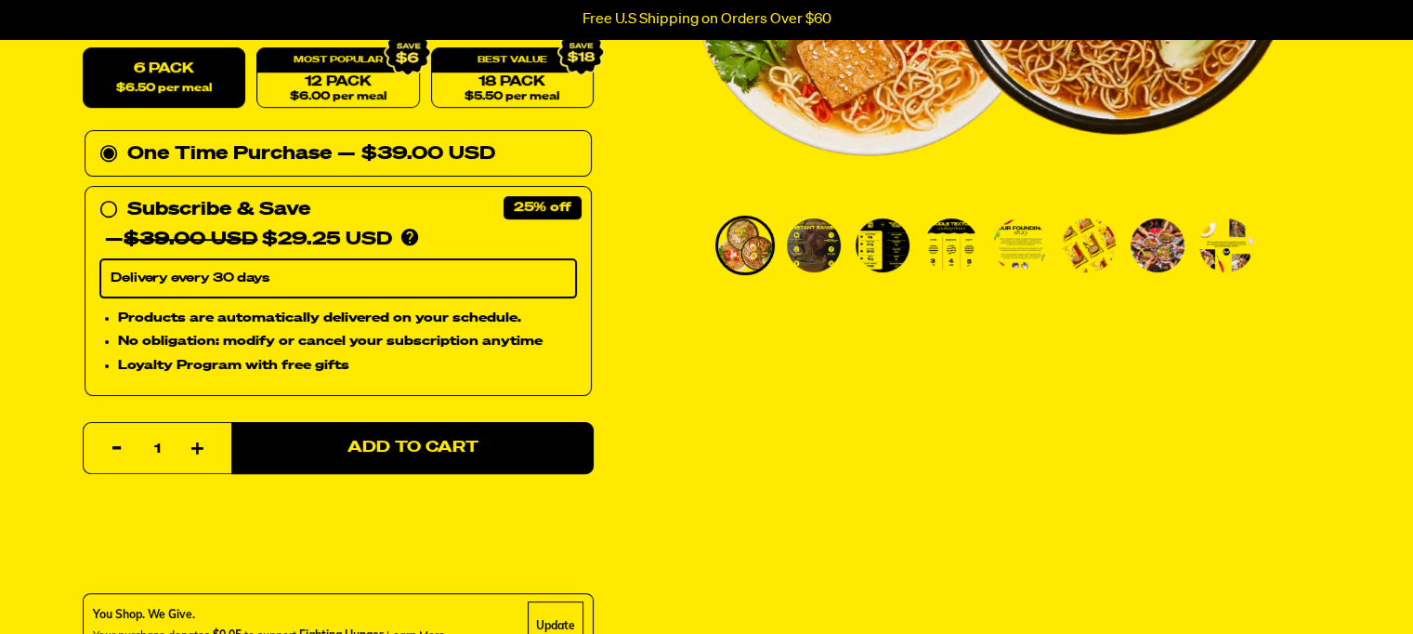
click at [195, 443] on icon "button" at bounding box center [197, 448] width 13 height 13
type input "2"
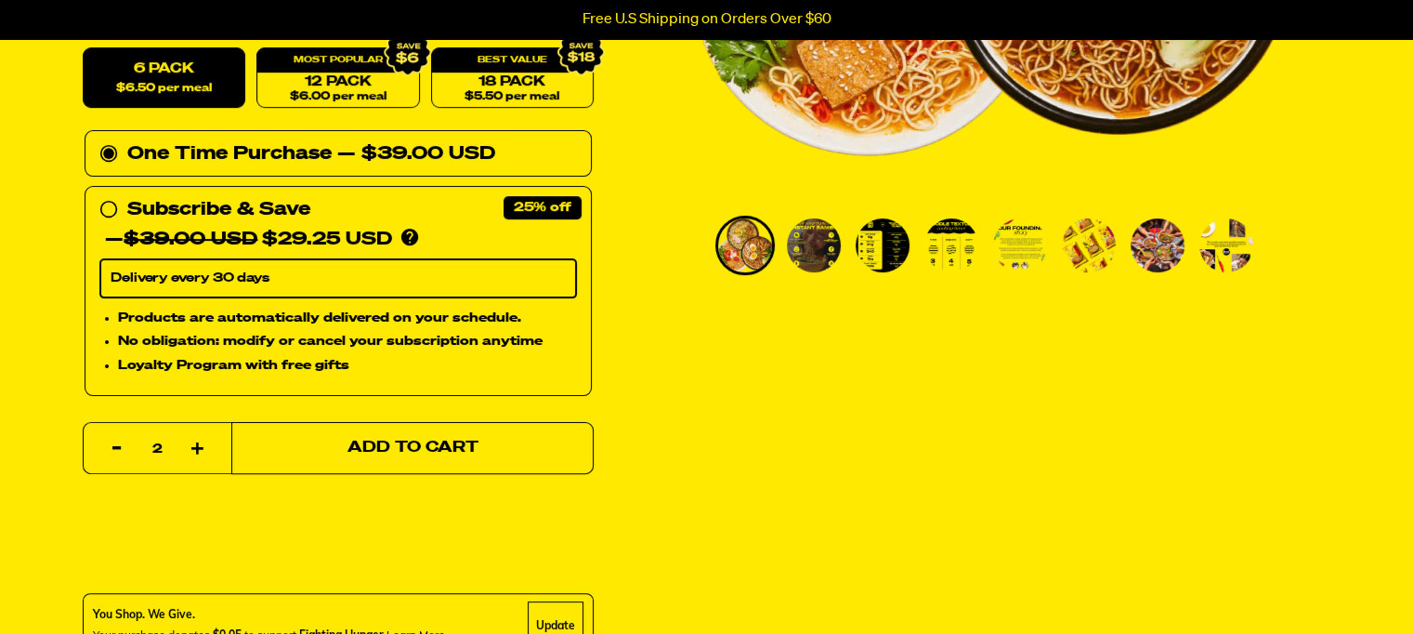
click at [371, 447] on span "Add to Cart" at bounding box center [412, 448] width 131 height 16
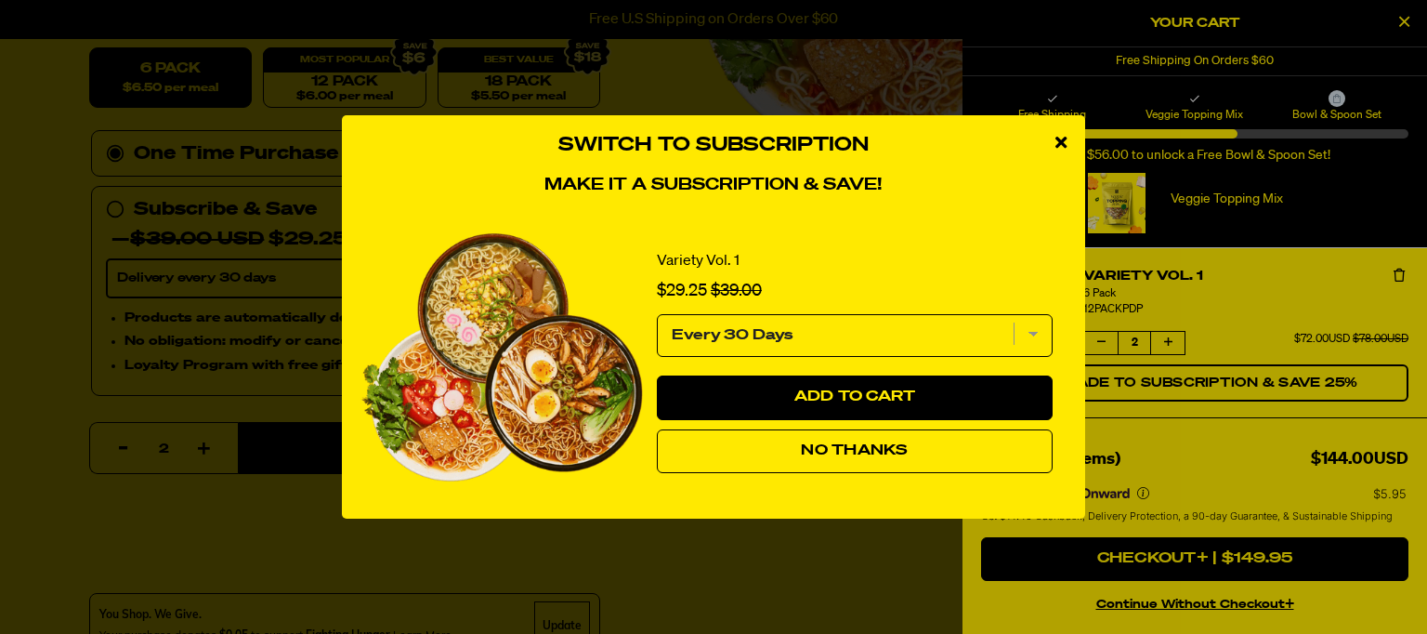
click at [841, 451] on span "No Thanks" at bounding box center [854, 450] width 107 height 15
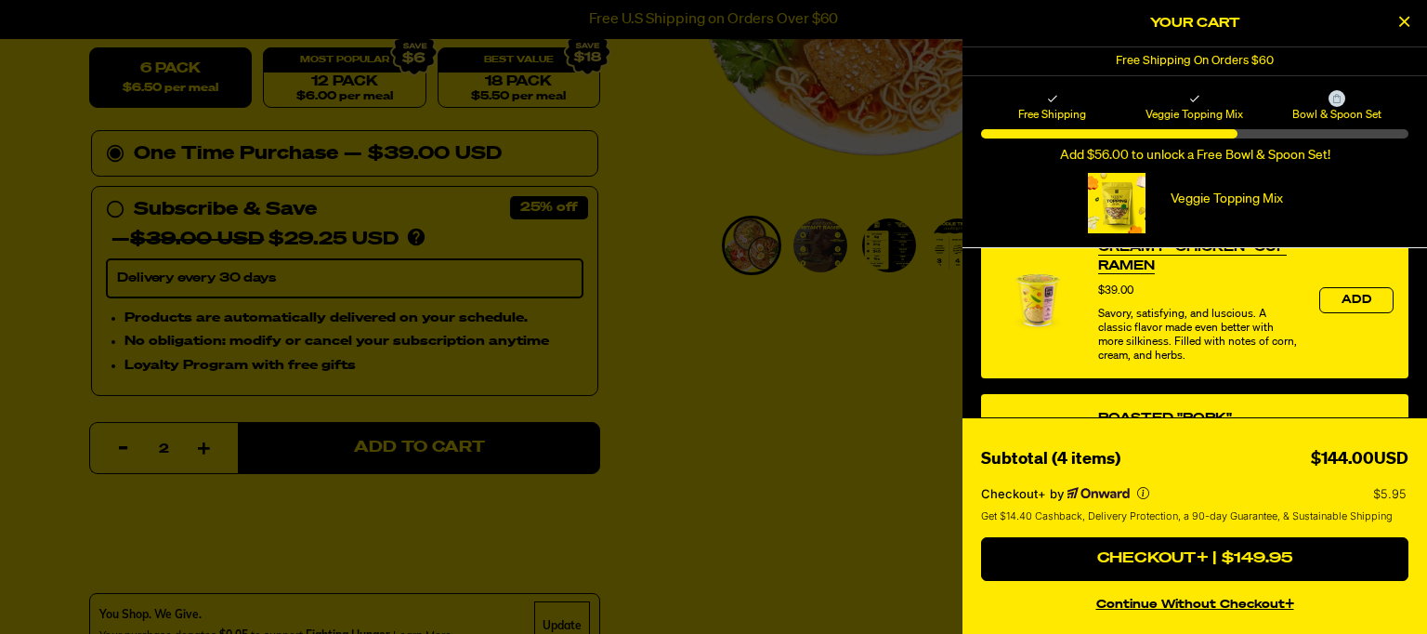
scroll to position [186, 0]
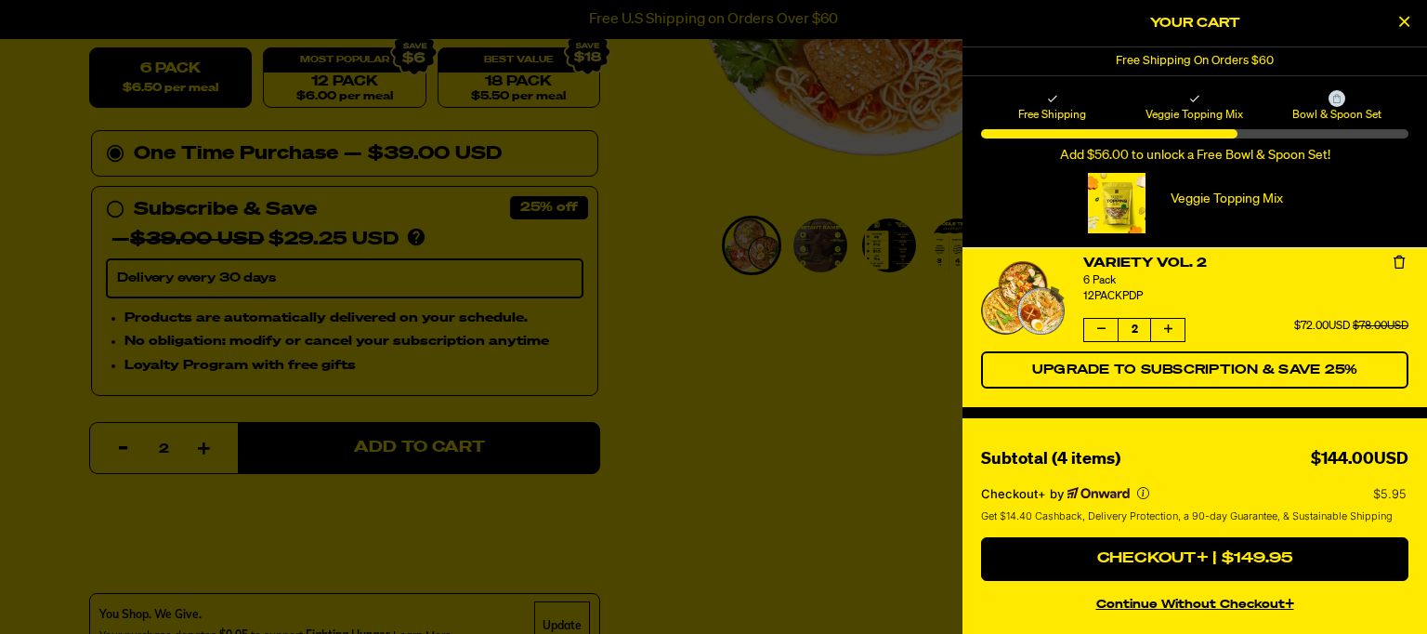
click at [1120, 215] on div at bounding box center [1117, 203] width 58 height 60
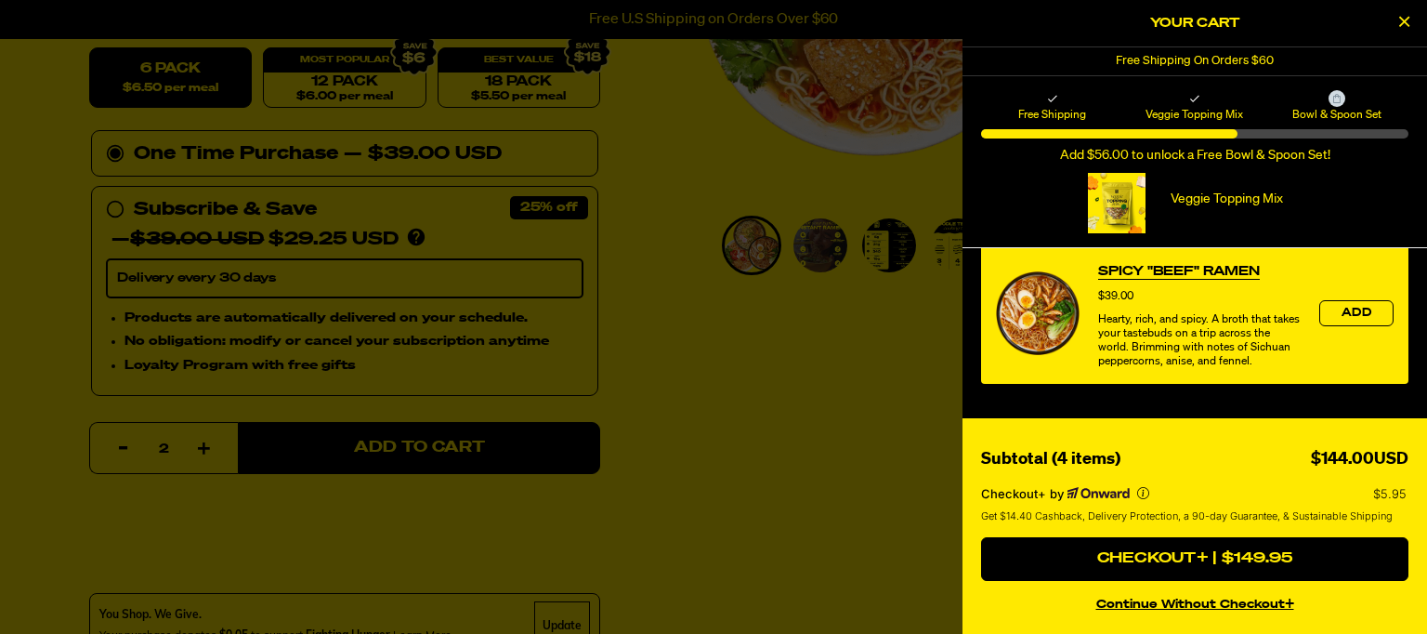
scroll to position [1182, 0]
click at [1252, 603] on button "continue without Checkout+" at bounding box center [1194, 601] width 427 height 27
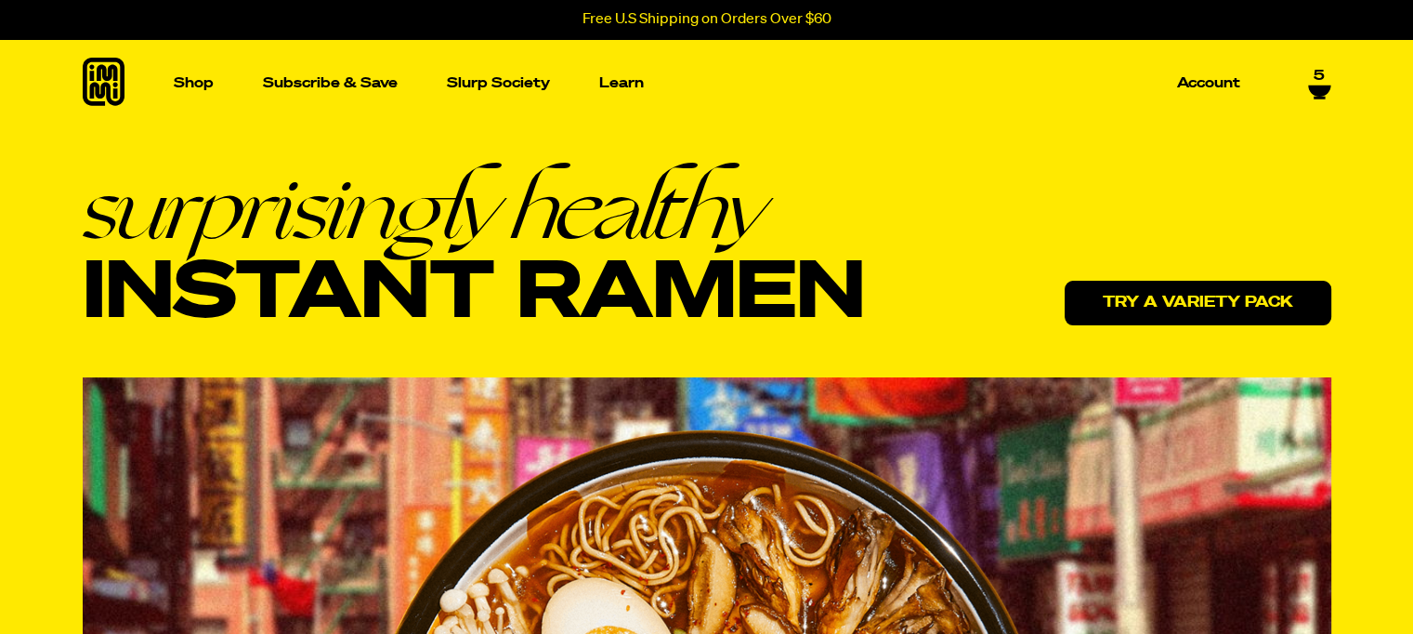
click at [1249, 307] on link "Try a variety pack" at bounding box center [1198, 303] width 267 height 45
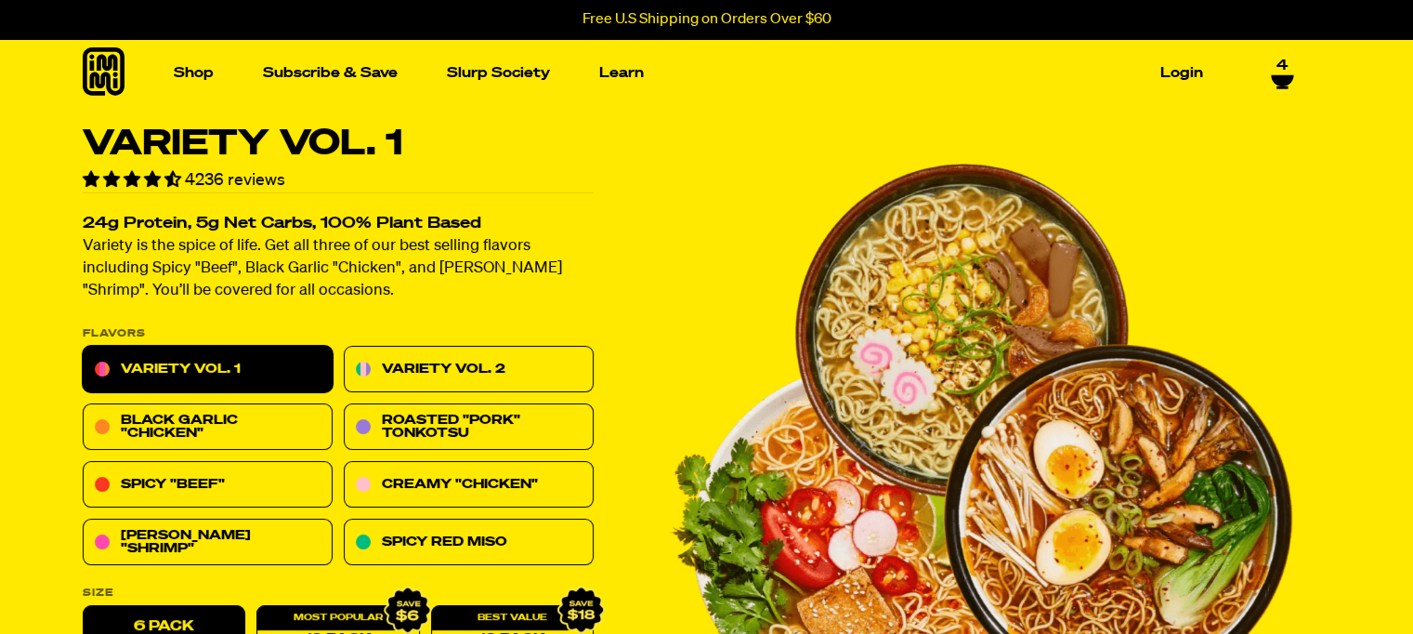
click at [1286, 75] on icon at bounding box center [1282, 80] width 22 height 11
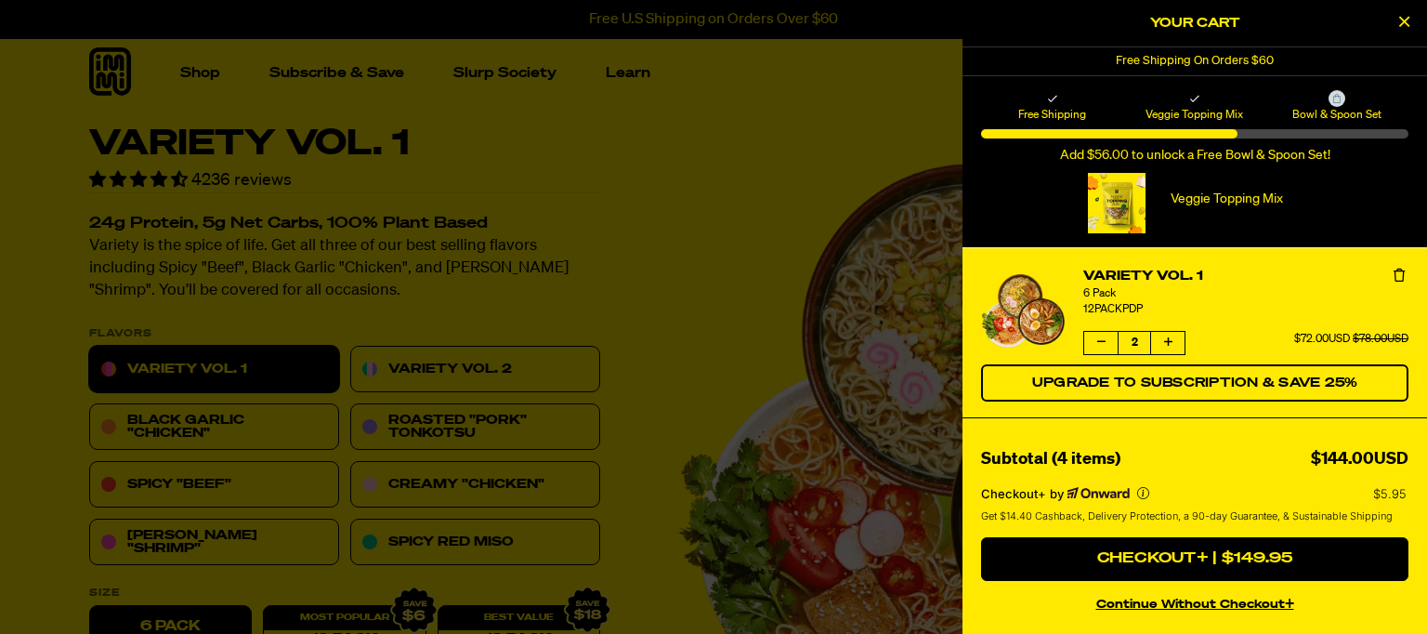
click at [1102, 339] on icon "Decrease quantity of Variety Vol. 1" at bounding box center [1101, 341] width 8 height 11
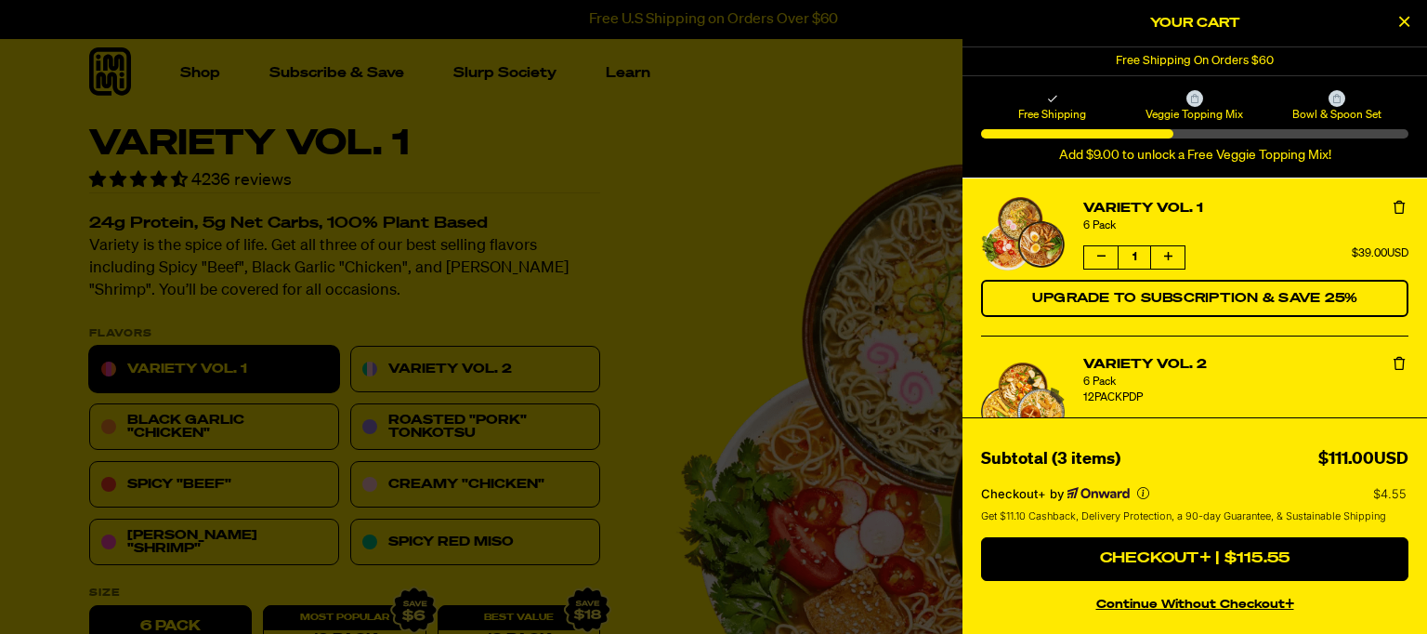
scroll to position [93, 0]
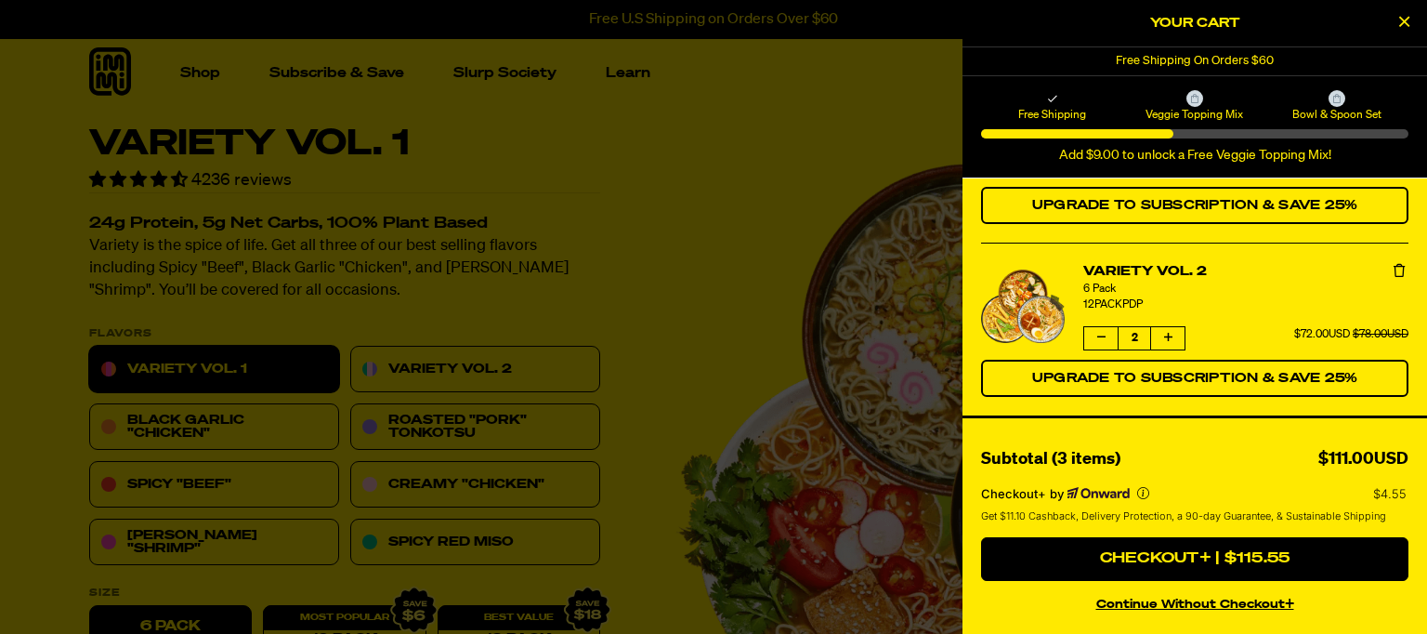
click at [1104, 332] on icon "Decrease quantity of Variety Vol. 2" at bounding box center [1101, 337] width 8 height 11
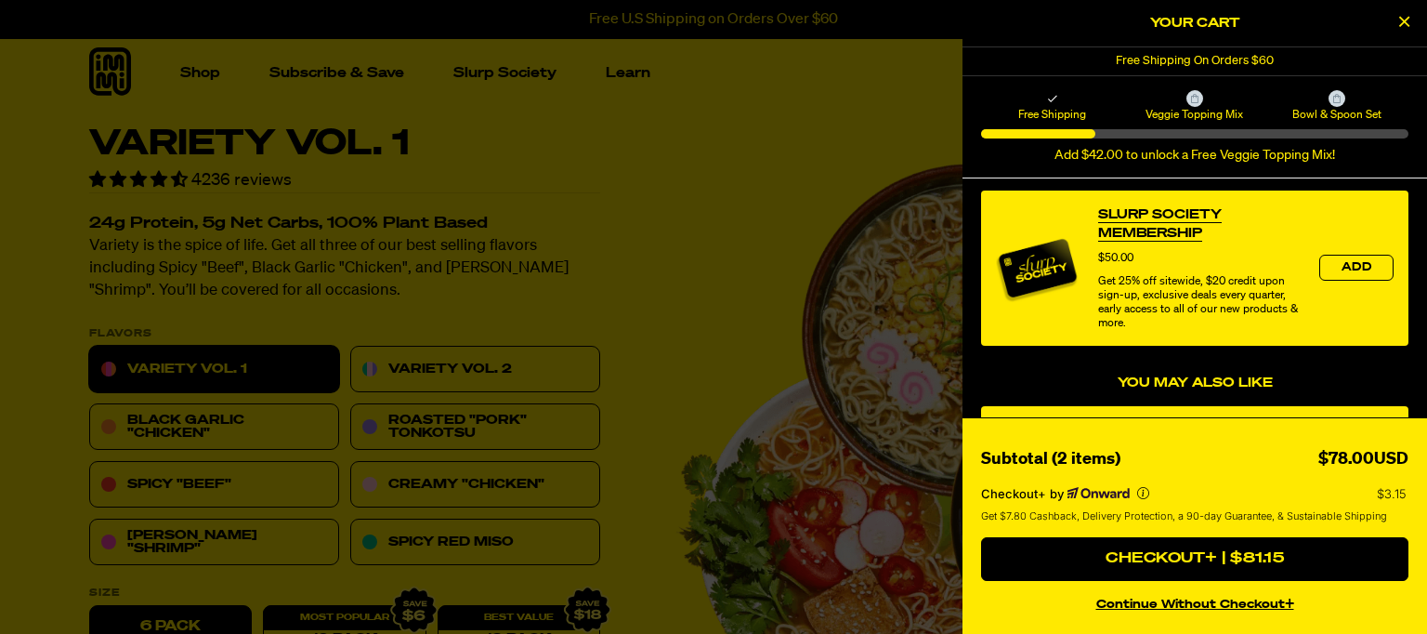
scroll to position [557, 0]
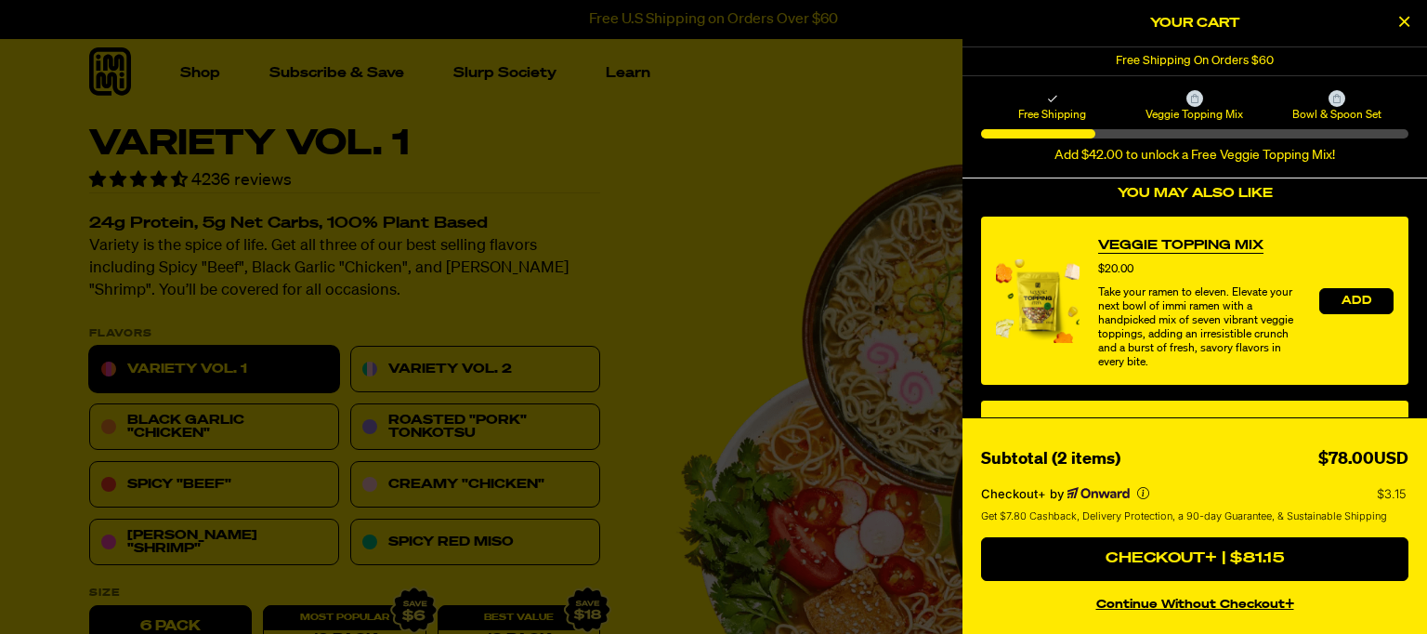
click at [1338, 291] on button "Add" at bounding box center [1356, 301] width 74 height 26
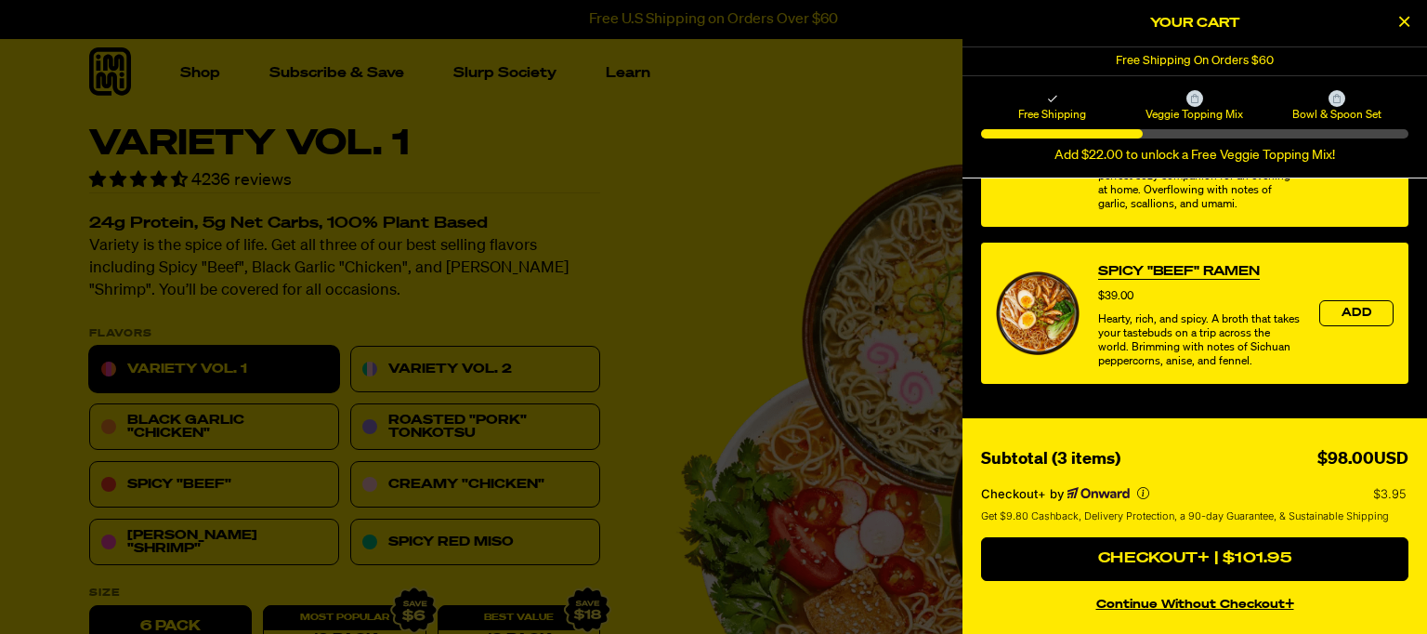
scroll to position [1251, 0]
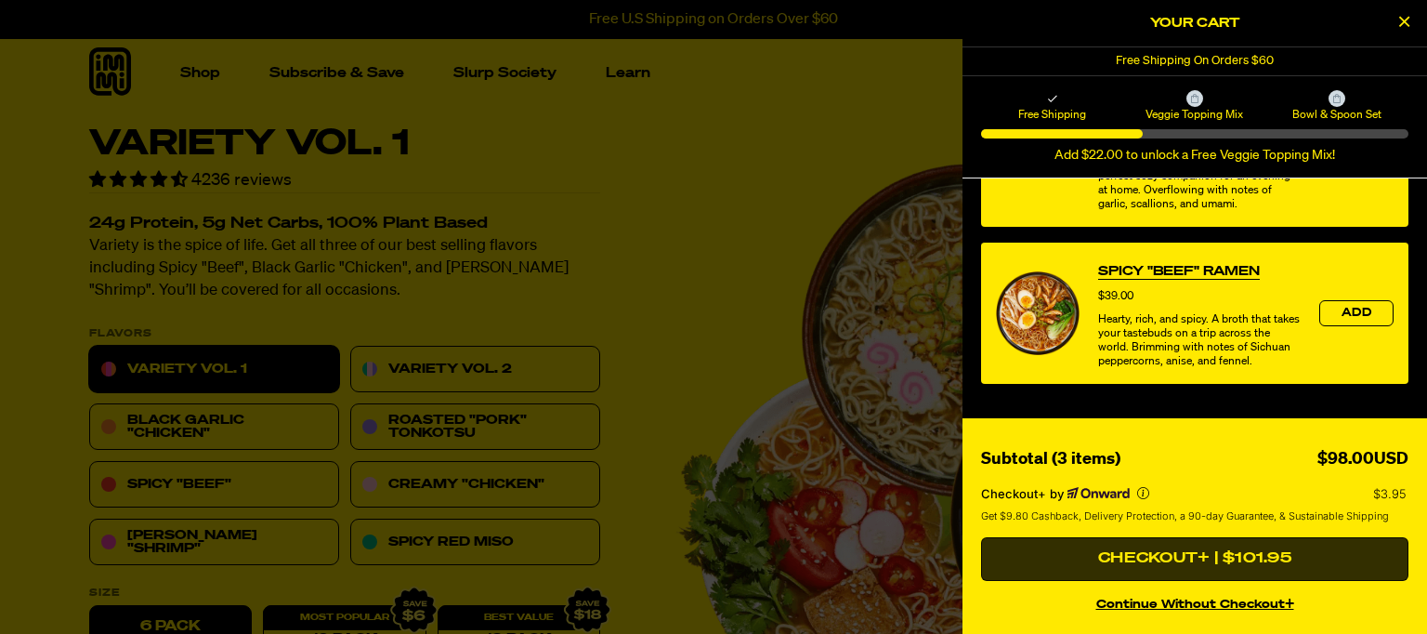
click at [1206, 551] on button "Checkout+ | $101.95" at bounding box center [1194, 559] width 427 height 45
